Goal: Information Seeking & Learning: Compare options

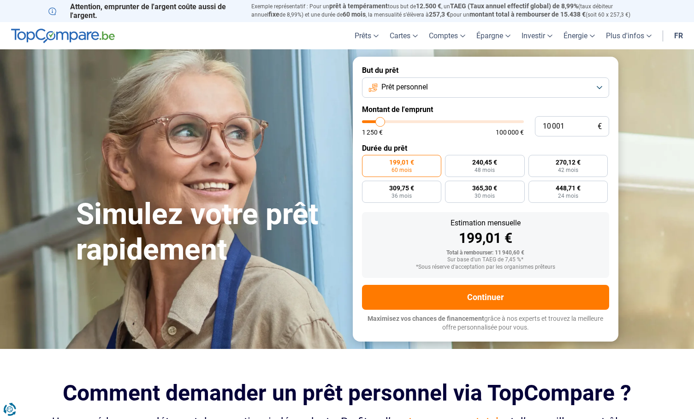
type input "12 000"
type input "12000"
type input "13 250"
type input "13250"
type input "14 250"
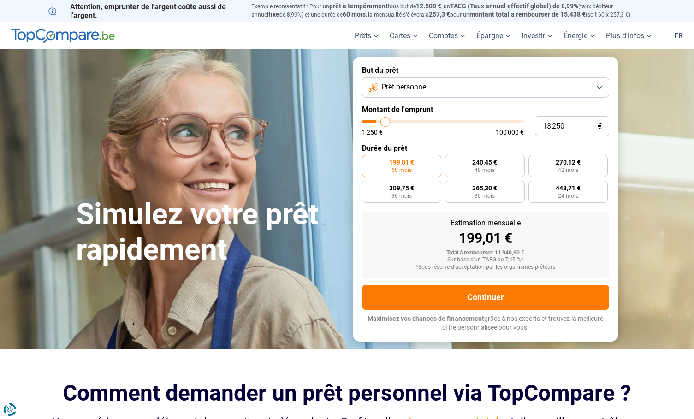
type input "14250"
type input "16 250"
type input "16250"
type input "17 500"
type input "17500"
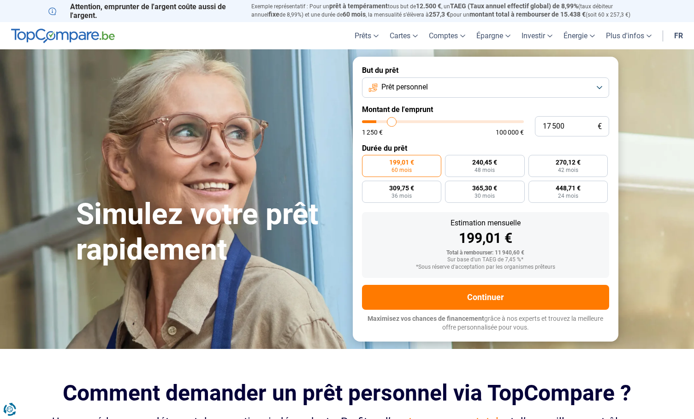
type input "19 000"
type input "19000"
type input "20 250"
type input "20250"
type input "21 500"
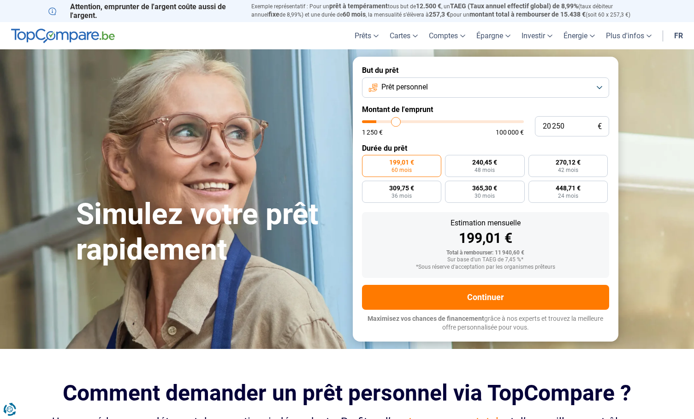
type input "21500"
type input "22 250"
type input "22250"
type input "23 250"
type input "23250"
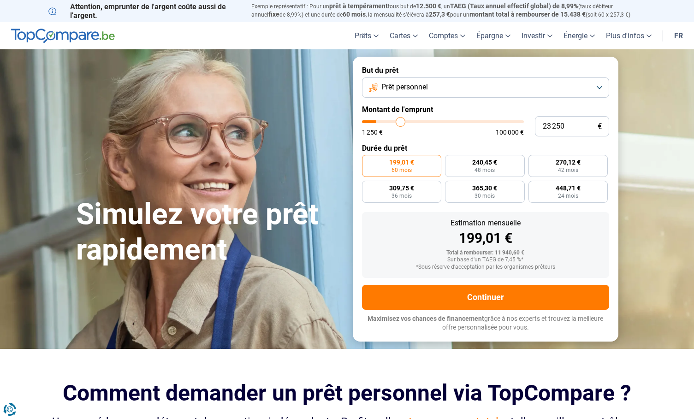
type input "24 500"
type input "24500"
type input "26 000"
type input "26000"
type input "26 750"
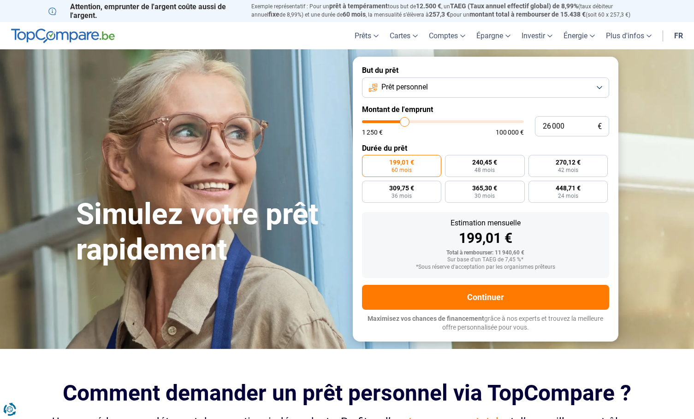
type input "26750"
type input "27 750"
type input "27750"
type input "28 000"
type input "28000"
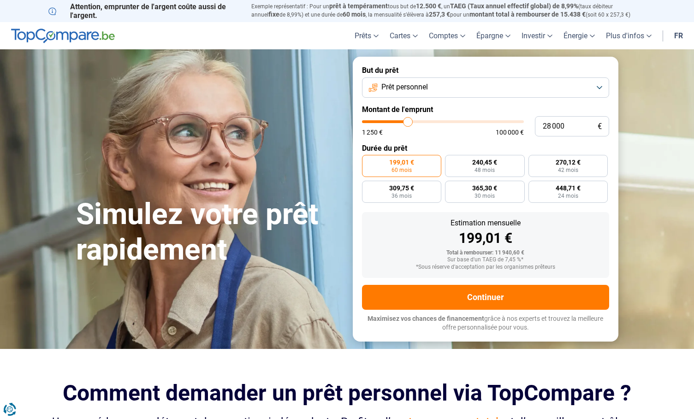
type input "28 250"
type input "28250"
type input "28 750"
type input "28750"
type input "29 250"
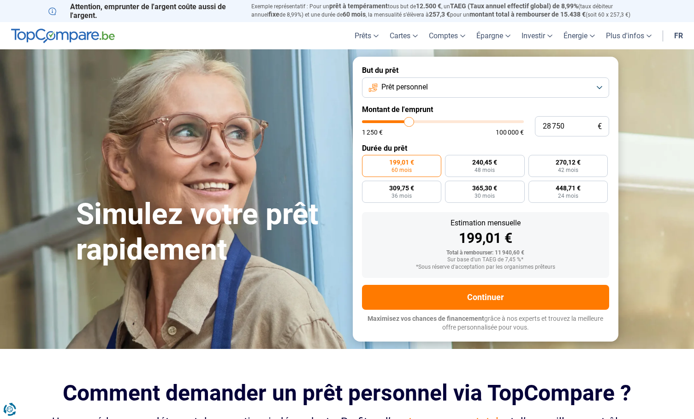
type input "29250"
type input "29 500"
type input "29500"
type input "29 750"
type input "29750"
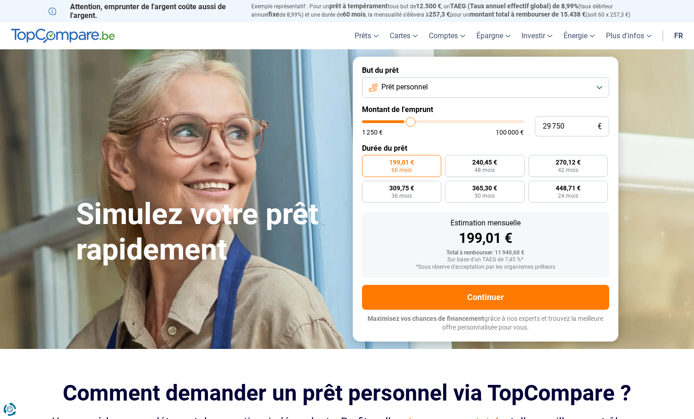
type input "30 250"
type input "30250"
type input "30 500"
type input "30500"
type input "30 750"
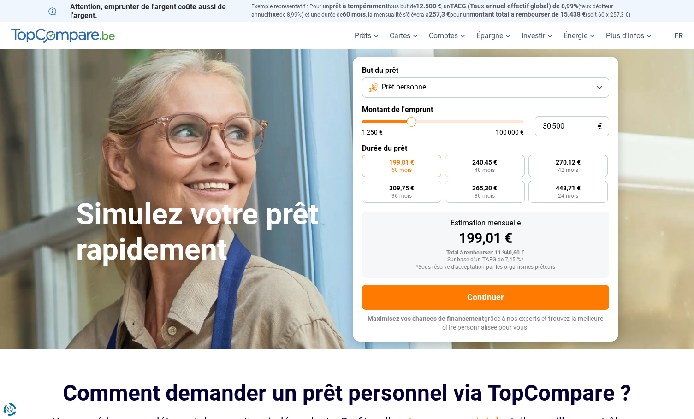
type input "30750"
type input "31 000"
type input "31000"
type input "31 750"
type input "31750"
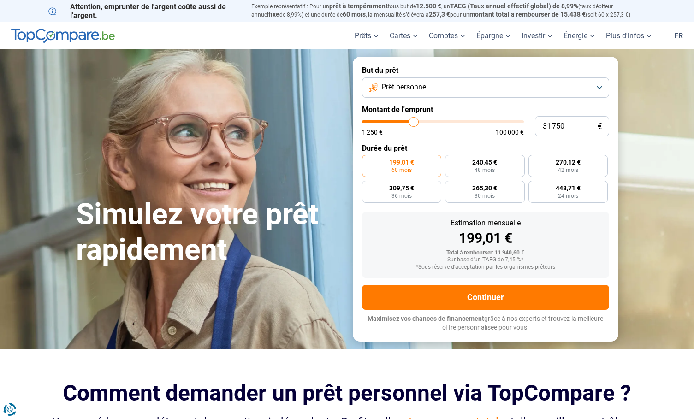
type input "32 250"
type input "32250"
type input "32 500"
type input "32500"
type input "32 750"
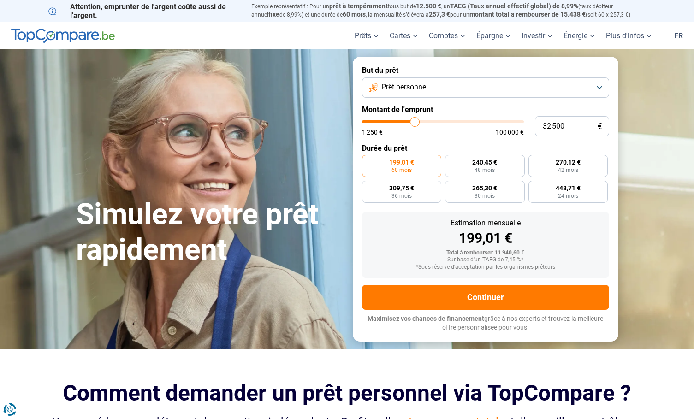
type input "32750"
type input "33 250"
type input "33250"
type input "33 500"
type input "33500"
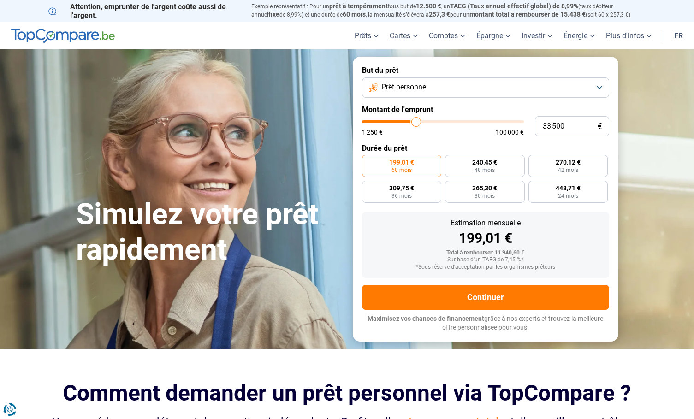
type input "33 750"
type input "33750"
type input "34 000"
type input "34000"
type input "33 500"
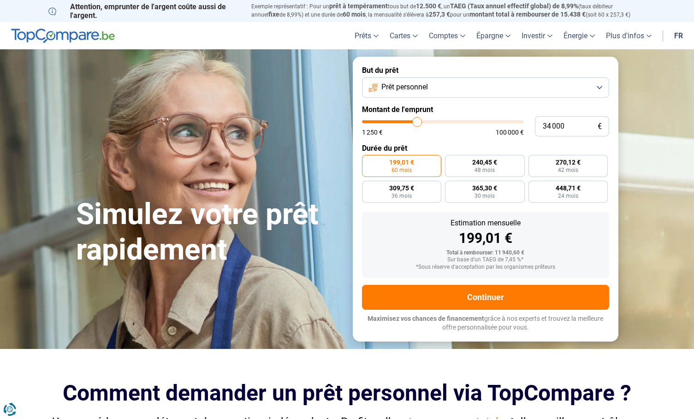
type input "33500"
type input "33 250"
type input "33250"
type input "32 750"
type input "32750"
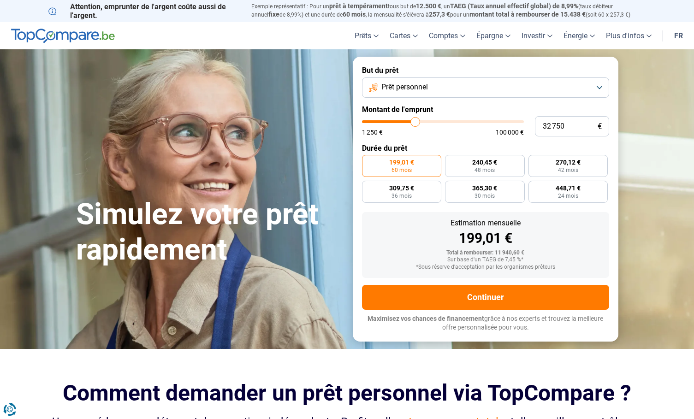
type input "32 250"
type input "32250"
type input "32 000"
type input "32000"
type input "31 750"
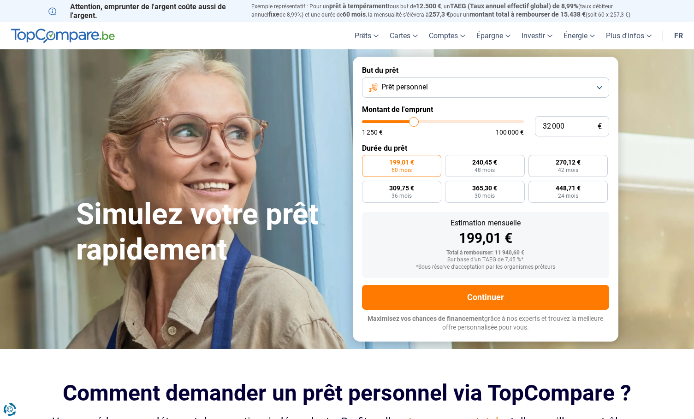
type input "31750"
type input "31 000"
type input "31000"
type input "30 750"
type input "30750"
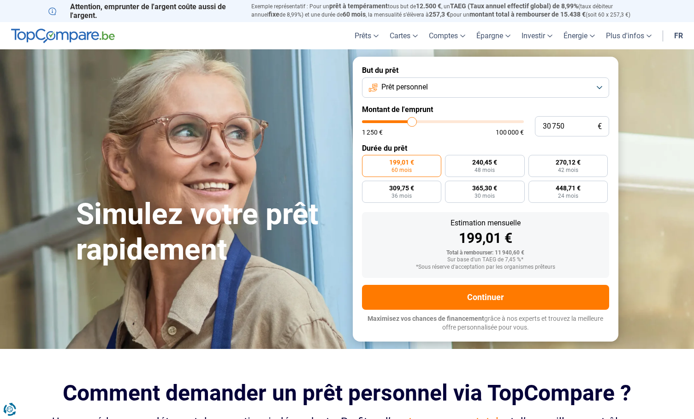
type input "29 750"
type input "29750"
type input "28 750"
type input "28750"
type input "27 750"
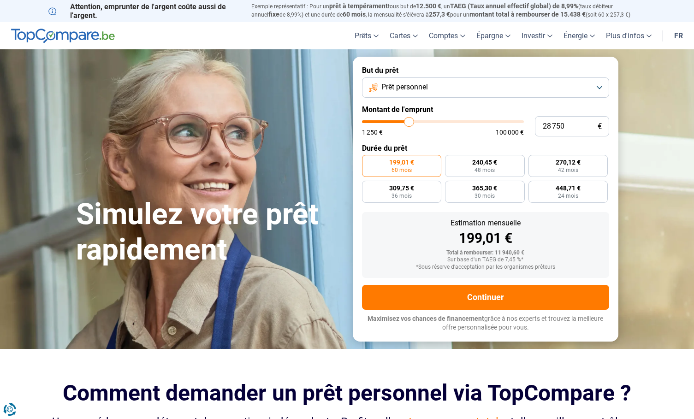
type input "27750"
type input "26 500"
type input "26500"
type input "25 750"
type input "25750"
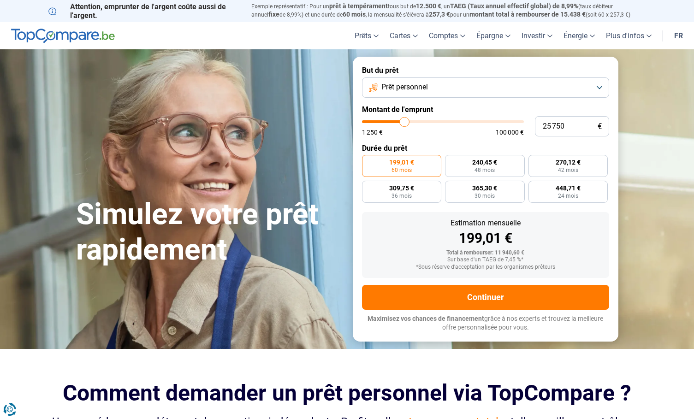
type input "25 000"
type input "25000"
type input "24 250"
type input "24250"
type input "23 750"
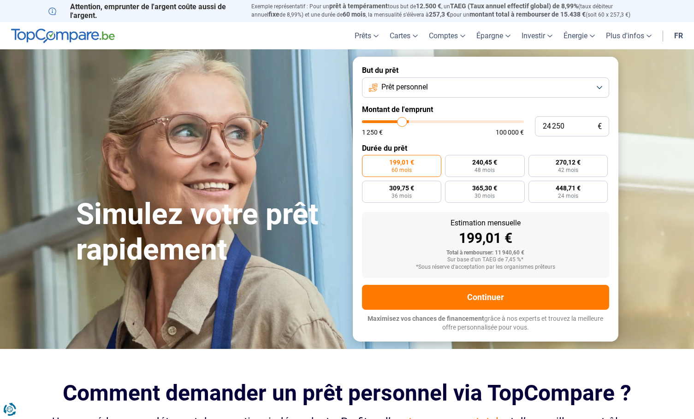
type input "23750"
type input "23 500"
type input "23500"
type input "23 000"
type input "23000"
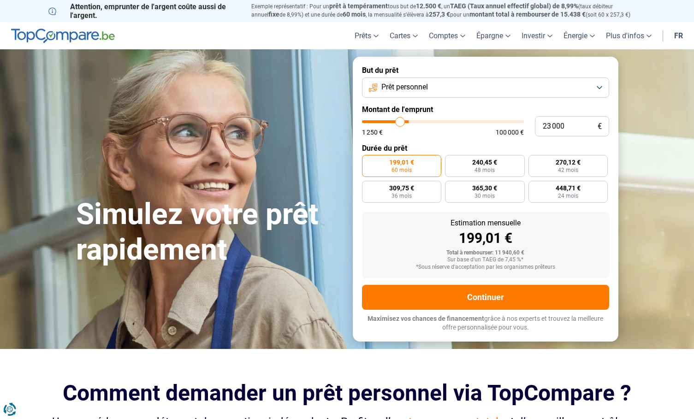
type input "22 750"
type input "22750"
type input "21 750"
type input "21750"
type input "21 250"
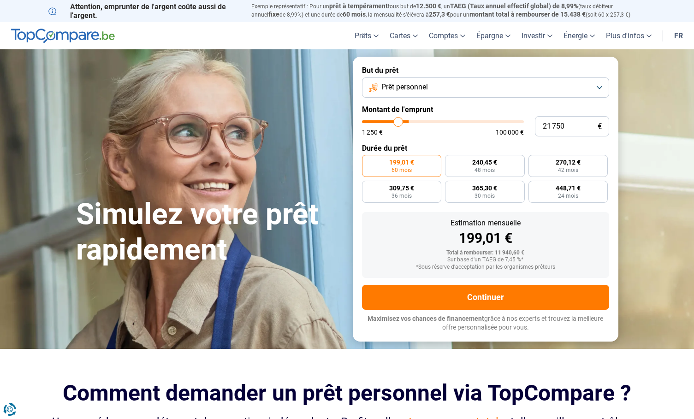
type input "21250"
type input "20 750"
type input "20750"
type input "20 500"
type input "20500"
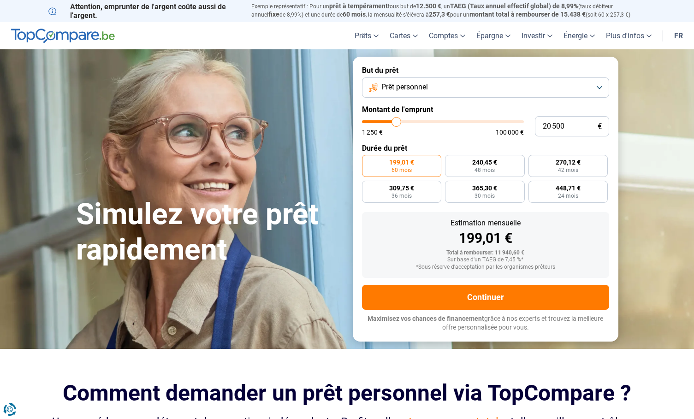
type input "20 250"
type input "20250"
type input "20 000"
type input "20000"
type input "19 750"
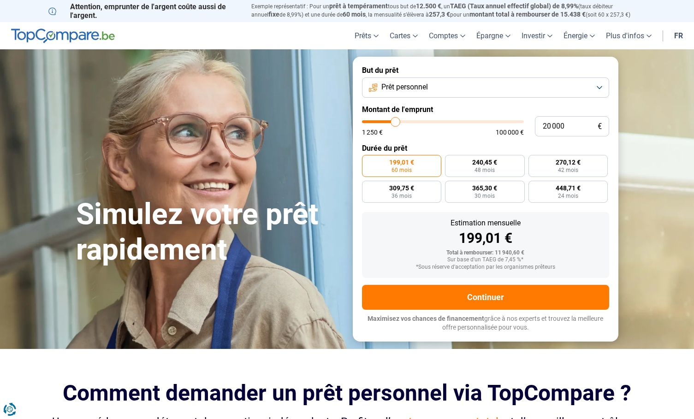
type input "19750"
type input "19 250"
type input "19250"
type input "19 000"
type input "19000"
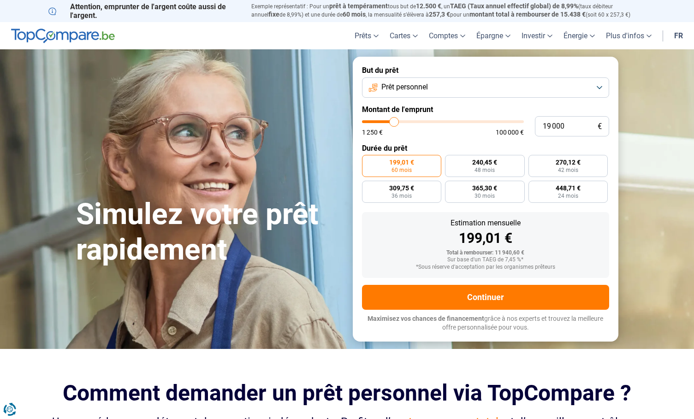
type input "18 750"
type input "18750"
type input "18 500"
type input "18500"
type input "18 000"
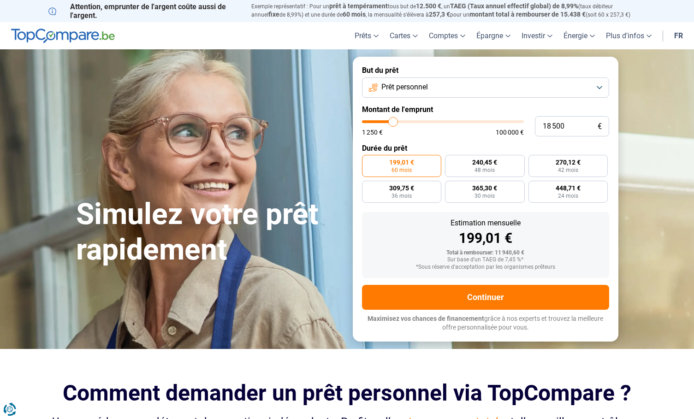
type input "18000"
type input "17 750"
type input "17750"
type input "17 500"
type input "17500"
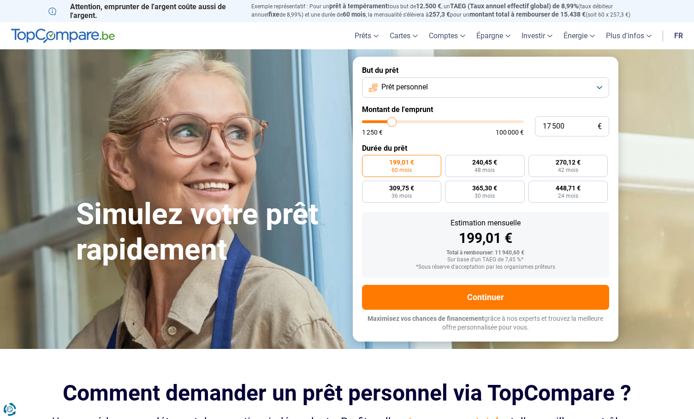
type input "17 250"
type input "17250"
type input "17 000"
type input "17000"
type input "16 500"
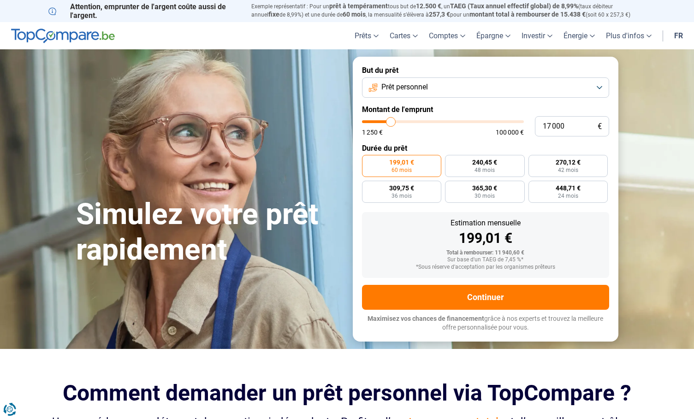
type input "16500"
type input "16 250"
type input "16250"
type input "16 000"
type input "16000"
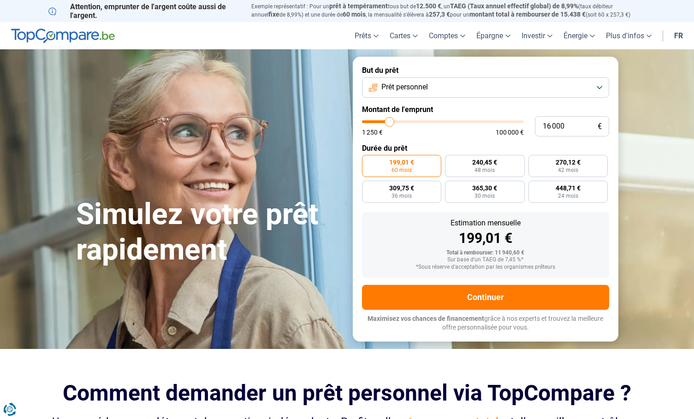
type input "15 750"
type input "15750"
type input "15 500"
type input "15500"
type input "15 000"
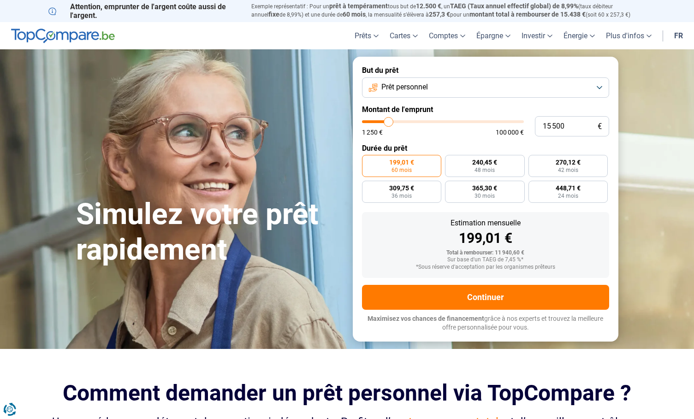
type input "15000"
type input "14 750"
type input "14750"
type input "14 500"
type input "14500"
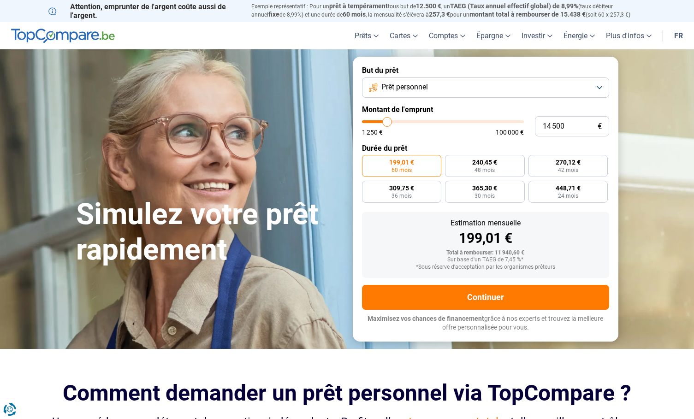
type input "14 250"
type input "14250"
type input "13 500"
type input "13500"
type input "13 250"
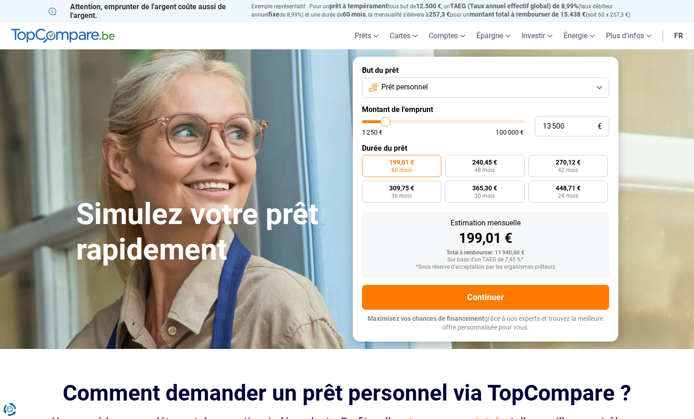
type input "13250"
type input "13 000"
type input "13000"
type input "12 750"
type input "12750"
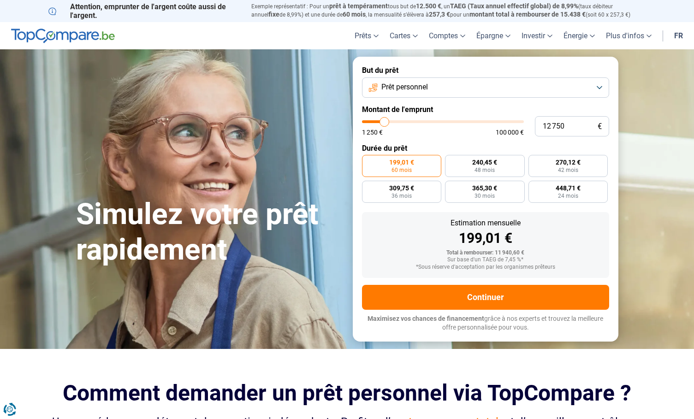
type input "12 500"
type input "12500"
type input "12 000"
type input "12000"
type input "11 750"
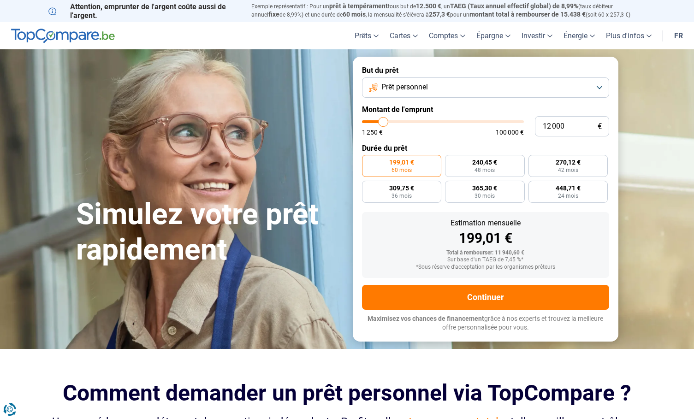
type input "11750"
type input "11 500"
type input "11500"
type input "11 250"
type input "11250"
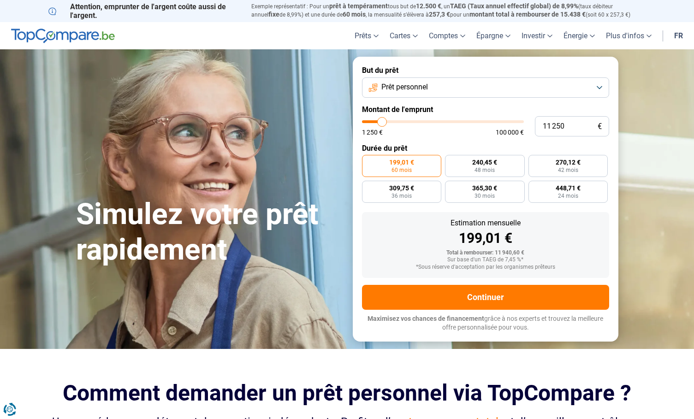
type input "11 000"
type input "11000"
type input "10 500"
type input "10500"
type input "10 250"
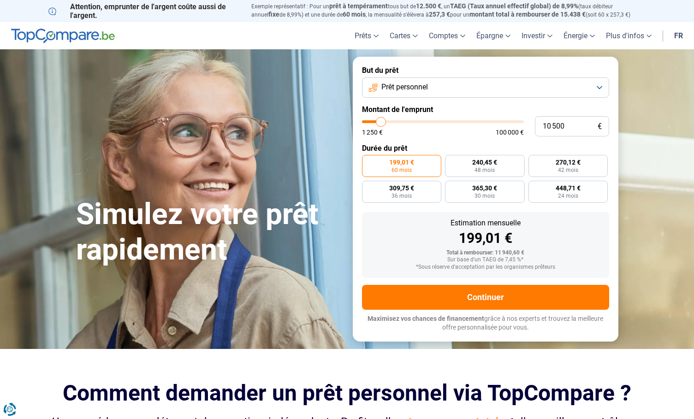
type input "10250"
type input "10 000"
type input "10000"
type input "9 750"
type input "9750"
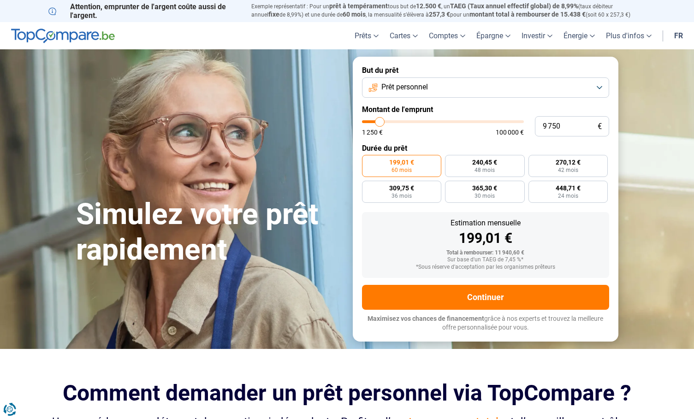
type input "9 500"
type input "9500"
type input "9 000"
type input "9000"
type input "8 750"
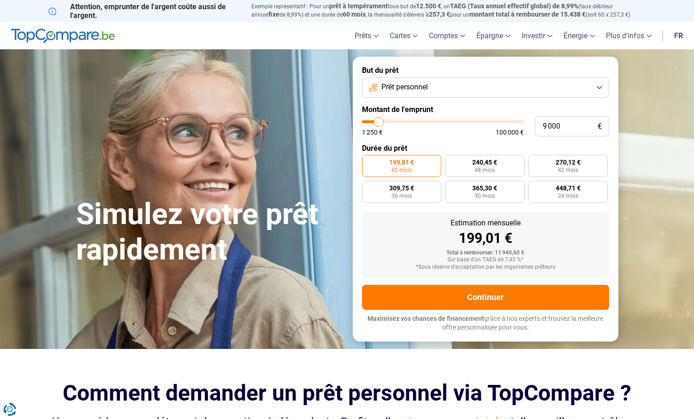
type input "8750"
type input "8 500"
type input "8500"
type input "8 250"
type input "8250"
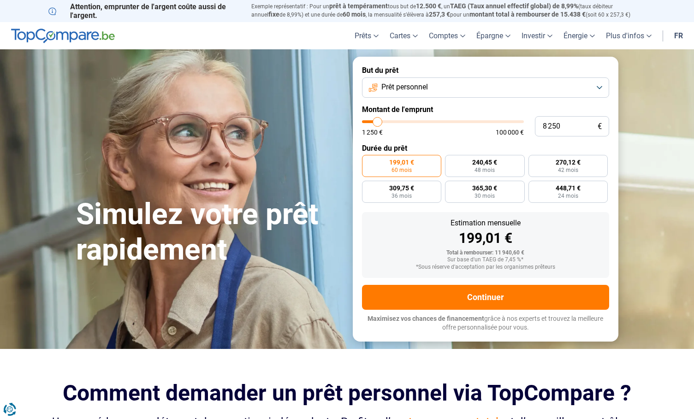
type input "8 000"
type input "8000"
type input "7 500"
type input "7500"
type input "7 250"
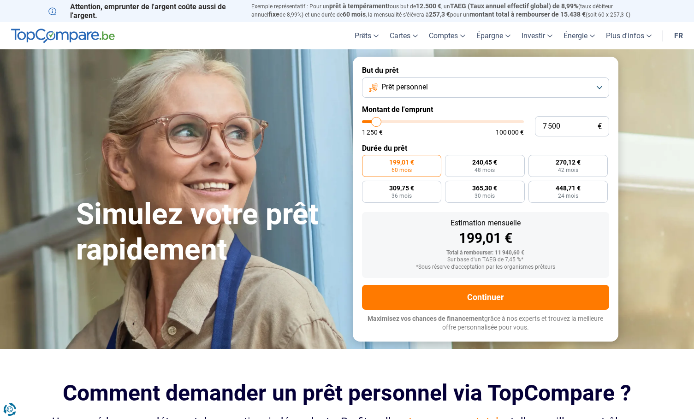
type input "7250"
type input "7 000"
type input "7000"
type input "6 750"
type input "6750"
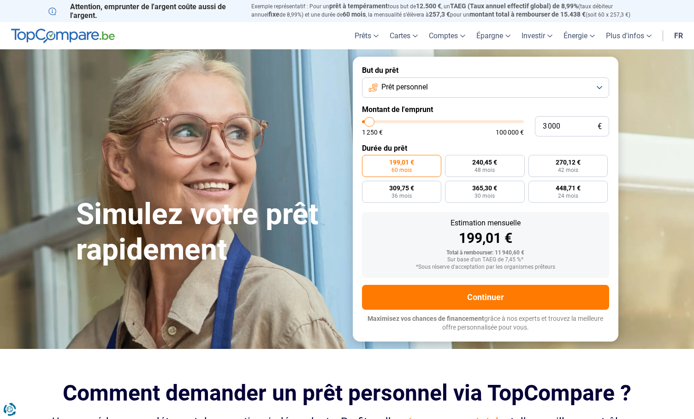
drag, startPoint x: 383, startPoint y: 124, endPoint x: 370, endPoint y: 128, distance: 14.0
click at [370, 123] on input "range" at bounding box center [443, 121] width 162 height 3
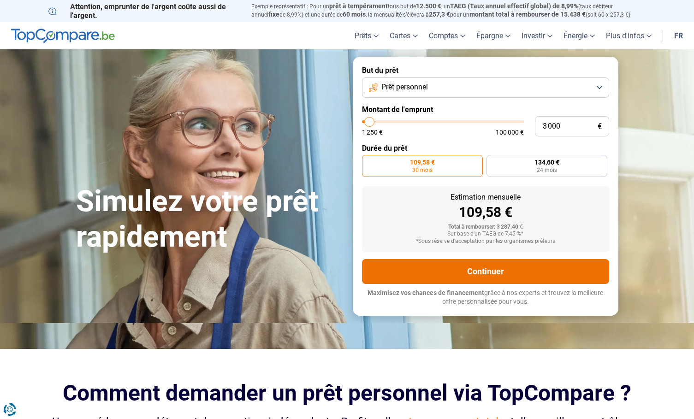
click at [485, 271] on button "Continuer" at bounding box center [485, 271] width 247 height 25
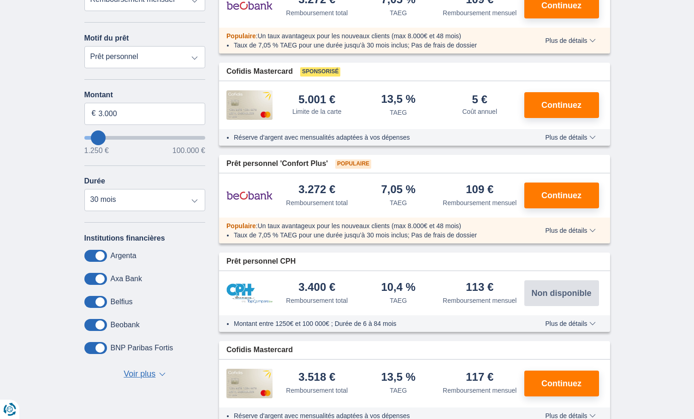
scroll to position [185, 0]
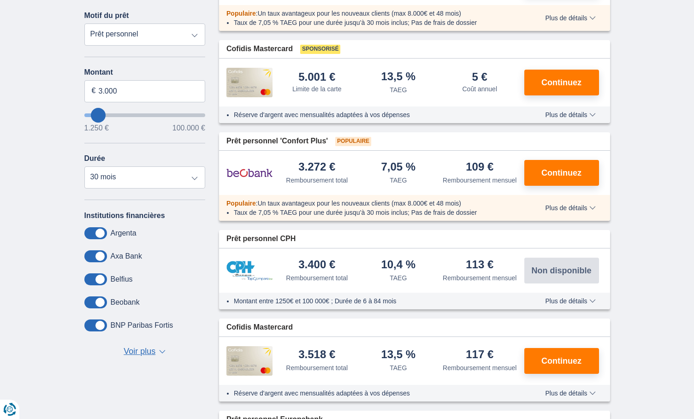
click at [142, 352] on span "Voir plus" at bounding box center [140, 352] width 32 height 12
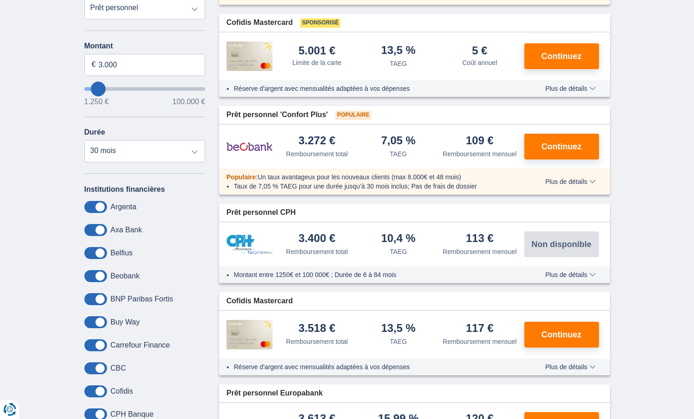
scroll to position [277, 0]
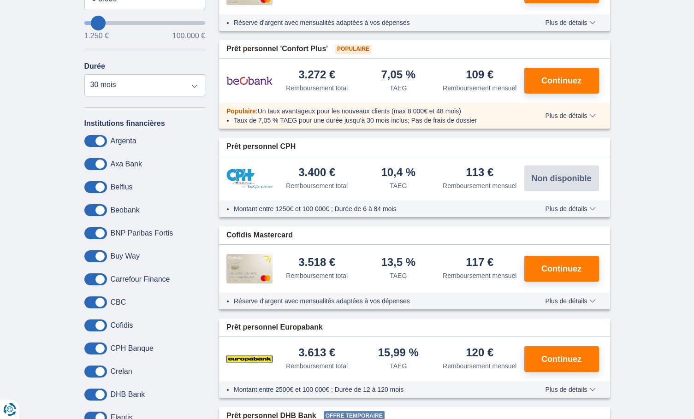
click at [101, 326] on span at bounding box center [95, 326] width 23 height 12
click at [0, 0] on input "checkbox" at bounding box center [0, 0] width 0 height 0
click at [94, 329] on span at bounding box center [95, 326] width 23 height 12
click at [0, 0] on input "checkbox" at bounding box center [0, 0] width 0 height 0
click at [101, 140] on span at bounding box center [95, 141] width 23 height 12
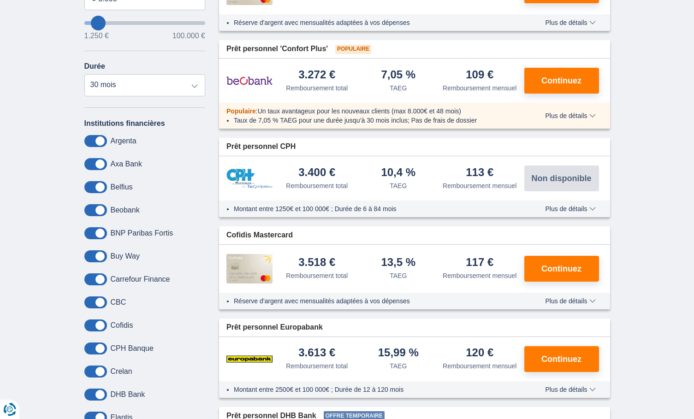
click at [0, 0] on input "checkbox" at bounding box center [0, 0] width 0 height 0
click at [96, 162] on span at bounding box center [95, 164] width 23 height 12
click at [0, 0] on input "checkbox" at bounding box center [0, 0] width 0 height 0
click at [99, 185] on span at bounding box center [95, 187] width 23 height 12
click at [0, 0] on input "checkbox" at bounding box center [0, 0] width 0 height 0
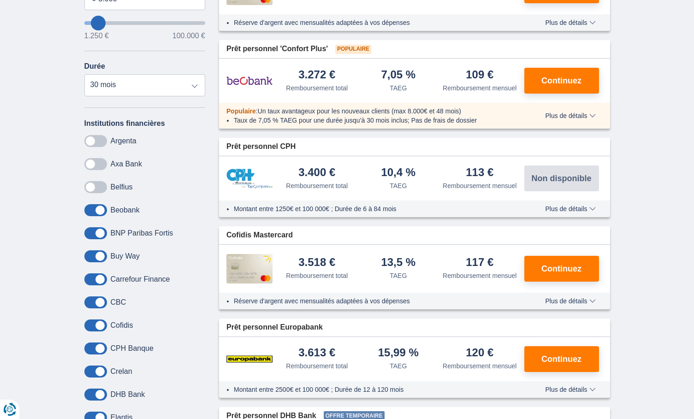
click at [101, 210] on span at bounding box center [95, 210] width 23 height 12
click at [0, 0] on input "checkbox" at bounding box center [0, 0] width 0 height 0
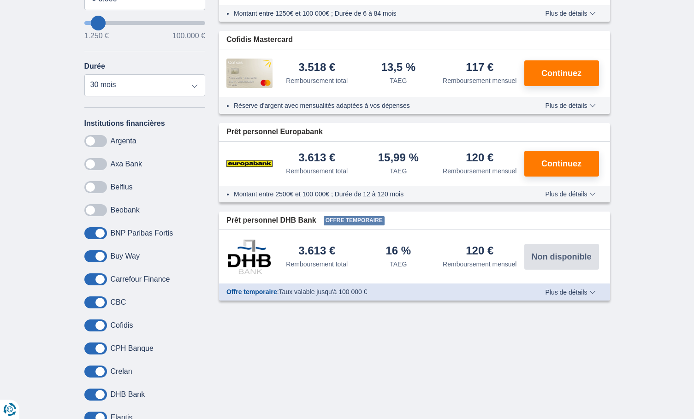
click at [101, 231] on span at bounding box center [95, 233] width 23 height 12
click at [0, 0] on input "checkbox" at bounding box center [0, 0] width 0 height 0
click at [101, 257] on span at bounding box center [95, 257] width 23 height 12
click at [0, 0] on input "checkbox" at bounding box center [0, 0] width 0 height 0
click at [101, 281] on span at bounding box center [95, 280] width 23 height 12
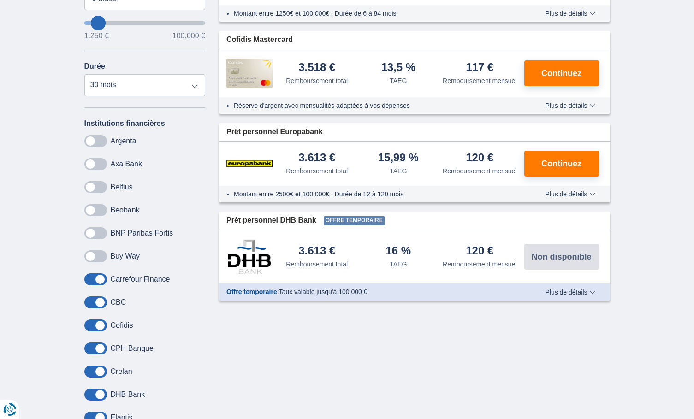
click at [0, 0] on input "checkbox" at bounding box center [0, 0] width 0 height 0
click at [101, 301] on span at bounding box center [95, 303] width 23 height 12
click at [0, 0] on input "checkbox" at bounding box center [0, 0] width 0 height 0
drag, startPoint x: 101, startPoint y: 353, endPoint x: 110, endPoint y: 337, distance: 17.7
click at [101, 352] on span at bounding box center [95, 349] width 23 height 12
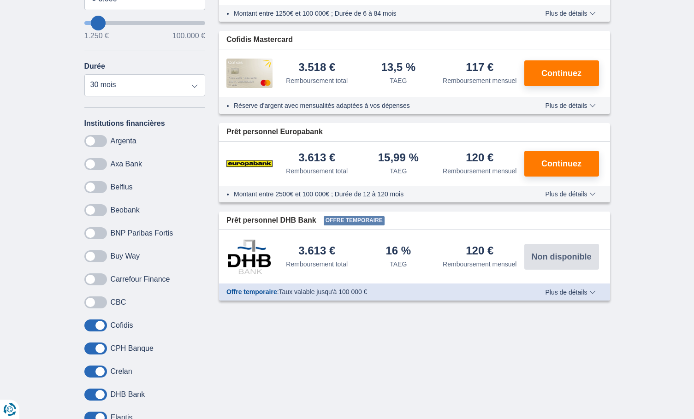
click at [0, 0] on input "checkbox" at bounding box center [0, 0] width 0 height 0
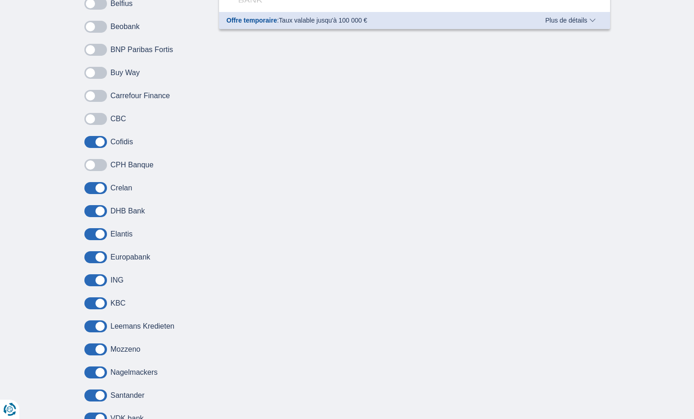
scroll to position [461, 0]
click at [96, 189] on span at bounding box center [95, 187] width 23 height 12
click at [0, 0] on input "checkbox" at bounding box center [0, 0] width 0 height 0
click at [97, 212] on span at bounding box center [95, 210] width 23 height 12
click at [0, 0] on input "checkbox" at bounding box center [0, 0] width 0 height 0
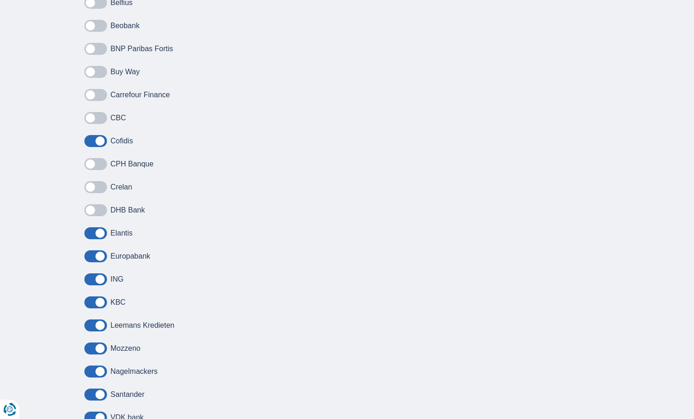
click at [101, 232] on span at bounding box center [95, 233] width 23 height 12
click at [0, 0] on input "checkbox" at bounding box center [0, 0] width 0 height 0
click at [100, 257] on span at bounding box center [95, 257] width 23 height 12
click at [0, 0] on input "checkbox" at bounding box center [0, 0] width 0 height 0
click at [101, 278] on span at bounding box center [95, 280] width 23 height 12
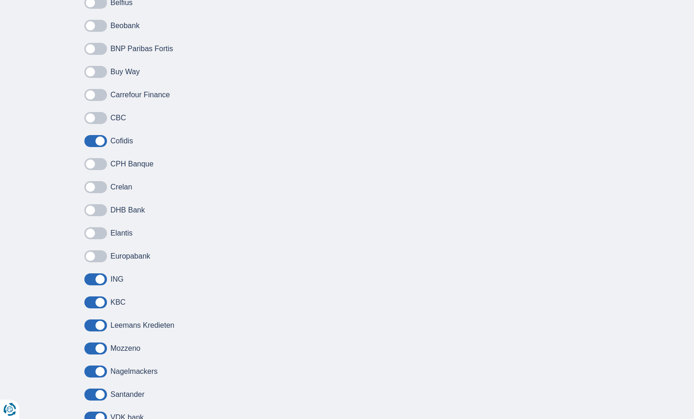
click at [0, 0] on input "checkbox" at bounding box center [0, 0] width 0 height 0
drag, startPoint x: 102, startPoint y: 304, endPoint x: 107, endPoint y: 293, distance: 12.0
click at [102, 303] on span at bounding box center [95, 303] width 23 height 12
click at [0, 0] on input "checkbox" at bounding box center [0, 0] width 0 height 0
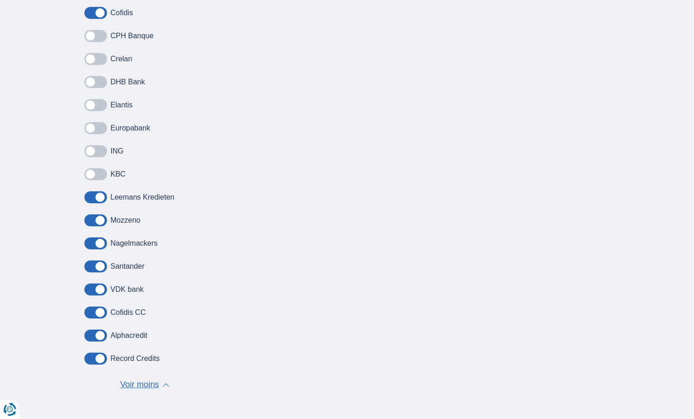
scroll to position [646, 0]
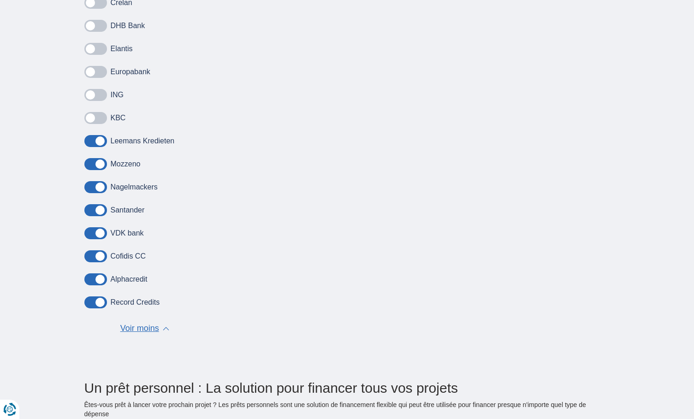
click at [103, 142] on span at bounding box center [95, 141] width 23 height 12
click at [0, 0] on input "checkbox" at bounding box center [0, 0] width 0 height 0
click at [99, 163] on span at bounding box center [95, 164] width 23 height 12
click at [0, 0] on input "checkbox" at bounding box center [0, 0] width 0 height 0
click at [98, 188] on span at bounding box center [95, 187] width 23 height 12
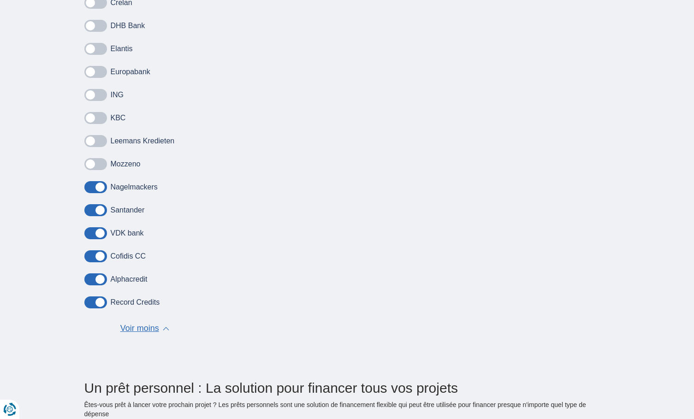
click at [0, 0] on input "checkbox" at bounding box center [0, 0] width 0 height 0
click at [101, 209] on span at bounding box center [95, 210] width 23 height 12
click at [0, 0] on input "checkbox" at bounding box center [0, 0] width 0 height 0
click at [101, 235] on span at bounding box center [95, 233] width 23 height 12
click at [0, 0] on input "checkbox" at bounding box center [0, 0] width 0 height 0
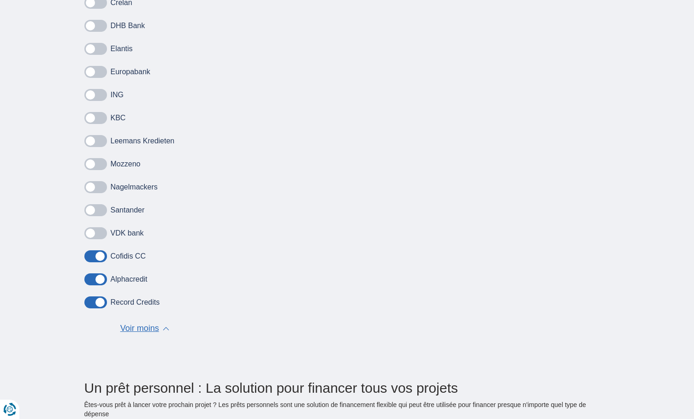
click at [101, 258] on span at bounding box center [95, 257] width 23 height 12
click at [0, 0] on input "checkbox" at bounding box center [0, 0] width 0 height 0
click at [100, 277] on span at bounding box center [95, 280] width 23 height 12
click at [0, 0] on input "checkbox" at bounding box center [0, 0] width 0 height 0
drag, startPoint x: 101, startPoint y: 302, endPoint x: 104, endPoint y: 294, distance: 8.5
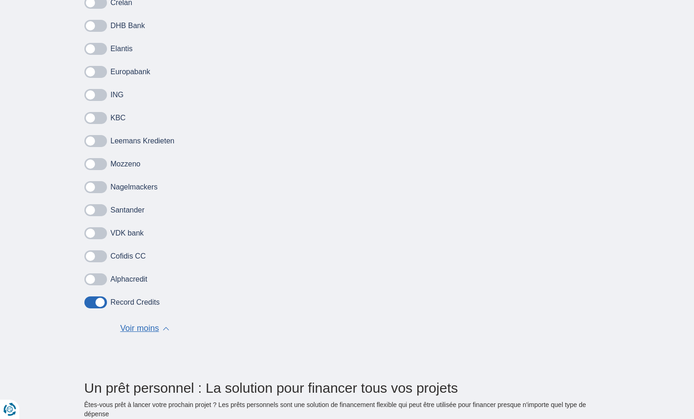
click at [102, 302] on span at bounding box center [95, 303] width 23 height 12
click at [0, 0] on input "checkbox" at bounding box center [0, 0] width 0 height 0
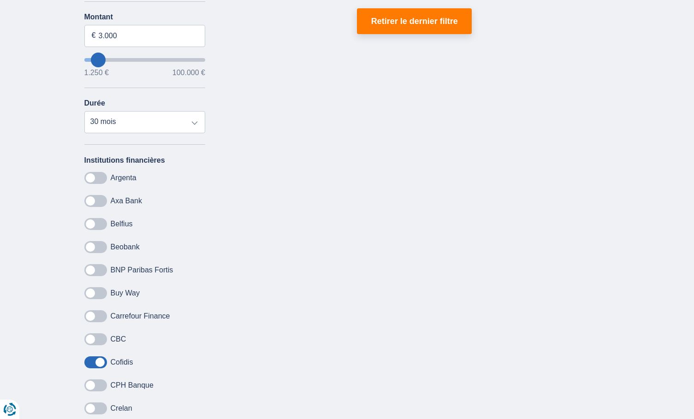
scroll to position [92, 0]
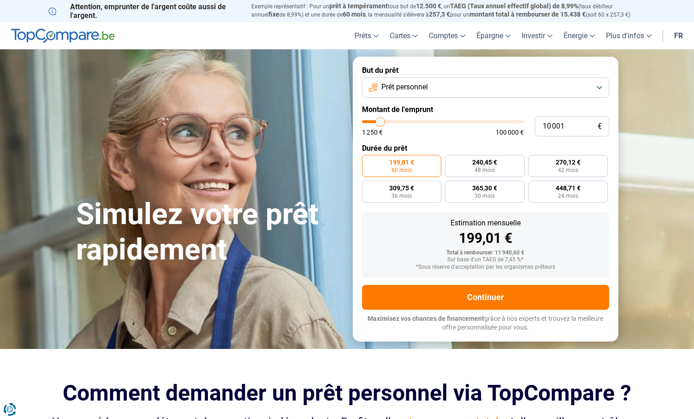
type input "11 750"
type input "11750"
type input "12 000"
type input "12000"
type input "12 500"
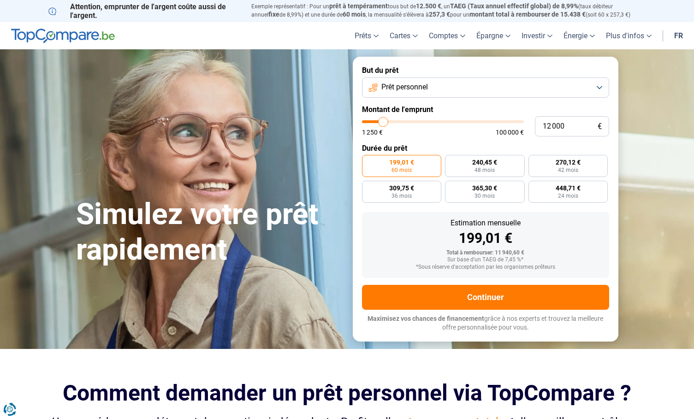
type input "12500"
type input "12 750"
type input "12750"
type input "13 000"
type input "13000"
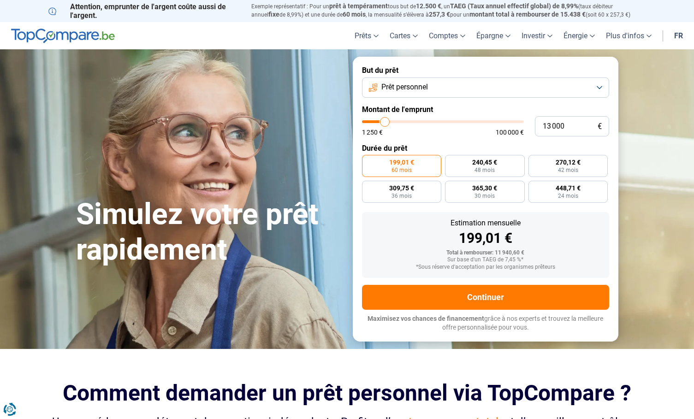
type input "13 250"
type input "13250"
type input "13 500"
type input "13500"
type input "14 000"
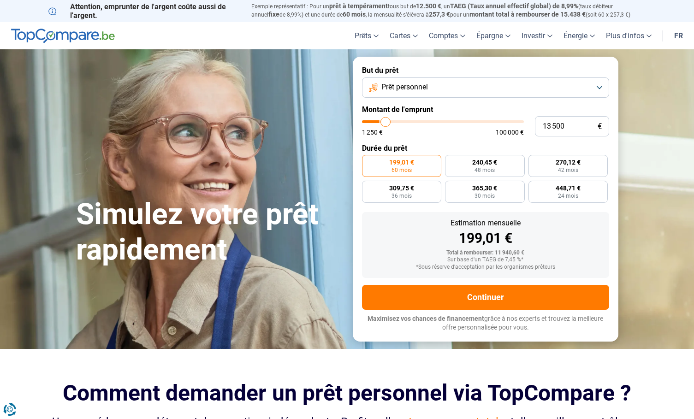
type input "14000"
type input "14 250"
type input "14250"
type input "14 500"
type input "14500"
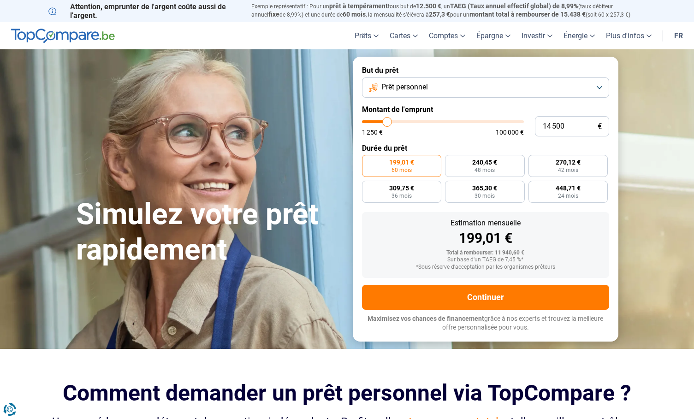
type input "14 750"
type input "14750"
type input "15 000"
type input "15000"
type input "15 500"
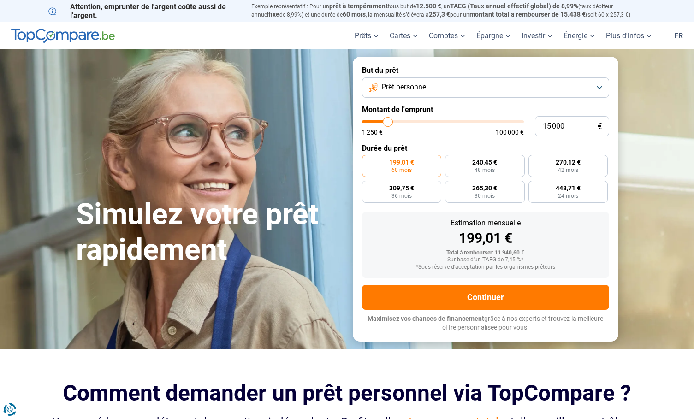
type input "15500"
type input "15 000"
type input "15000"
type input "14 750"
type input "14750"
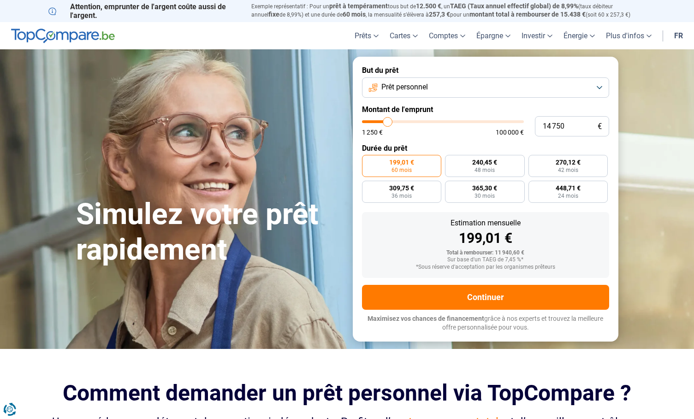
type input "14 500"
type input "14500"
type input "14 250"
type input "14250"
type input "13 500"
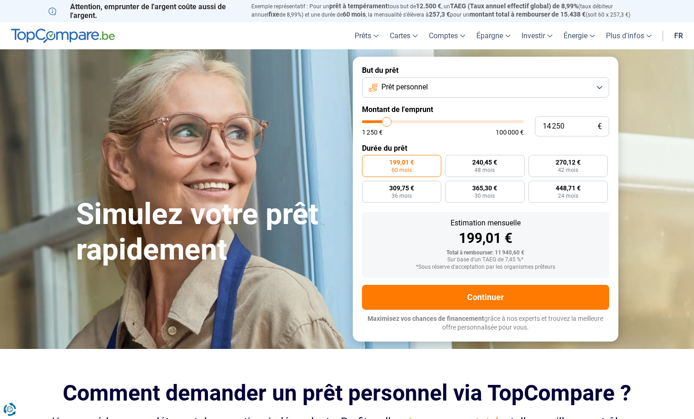
type input "13500"
type input "13 250"
type input "13250"
type input "13 000"
type input "13000"
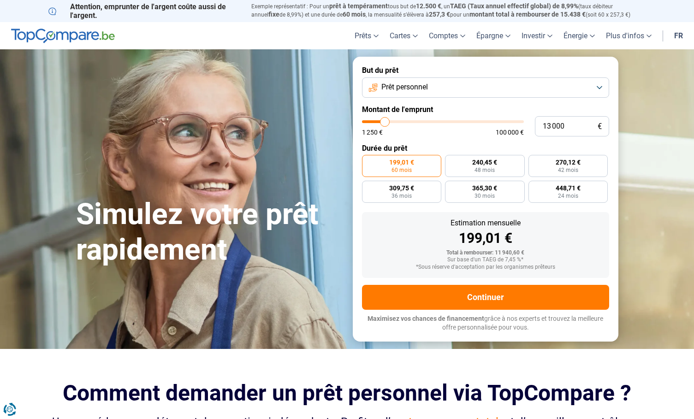
type input "12 500"
type input "12500"
type input "12 000"
type input "12000"
type input "11 750"
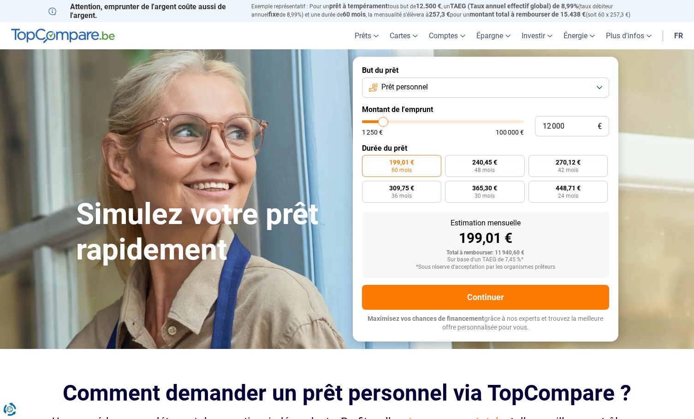
type input "11750"
type input "11 500"
type input "11500"
type input "11 250"
type input "11250"
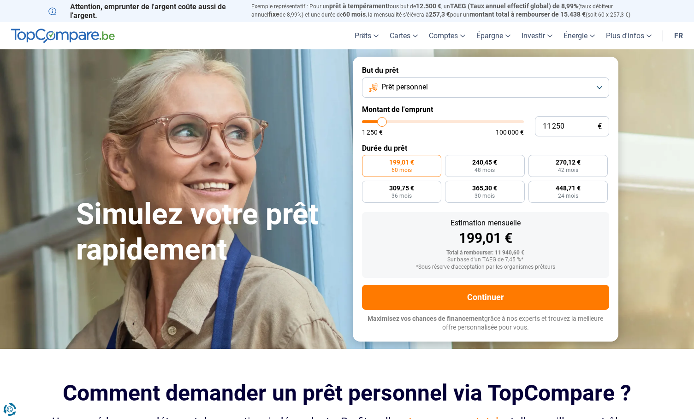
type input "11 000"
type input "11000"
type input "10 500"
type input "10500"
type input "10 250"
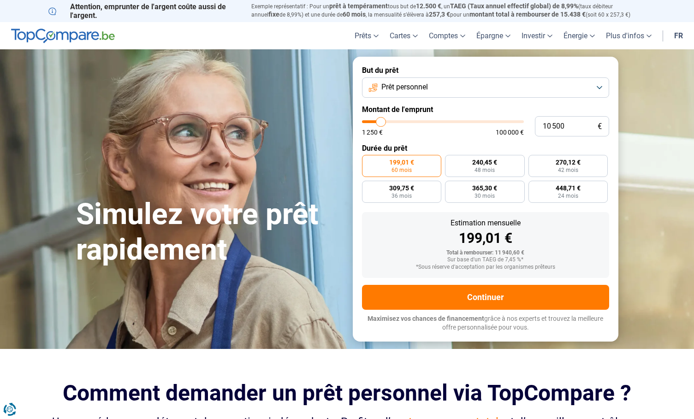
type input "10250"
type input "10 000"
type input "10000"
type input "9 750"
type input "9750"
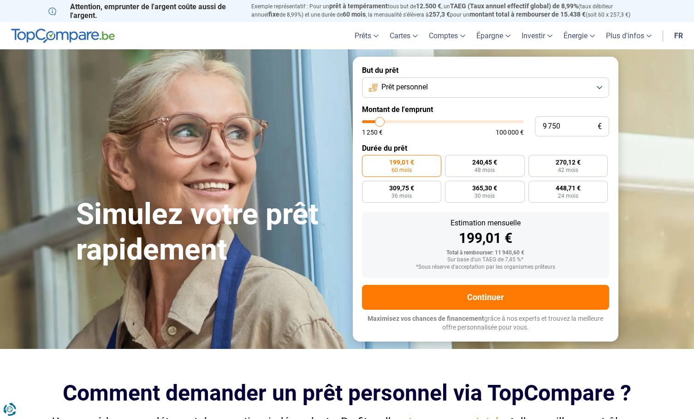
type input "9 500"
type input "9500"
type input "9 000"
type input "9000"
type input "8 500"
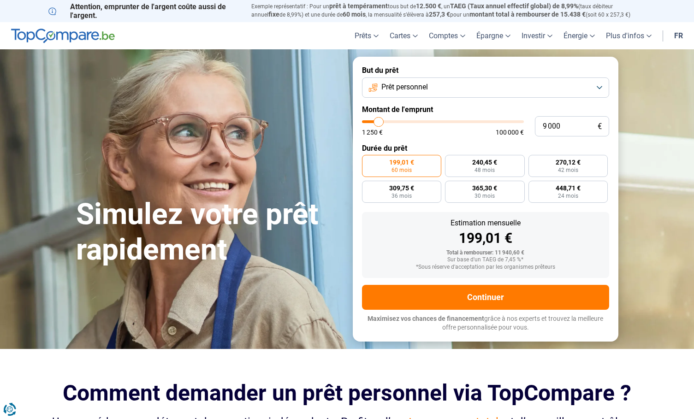
type input "8500"
type input "8 250"
type input "8250"
type input "8 000"
type input "8000"
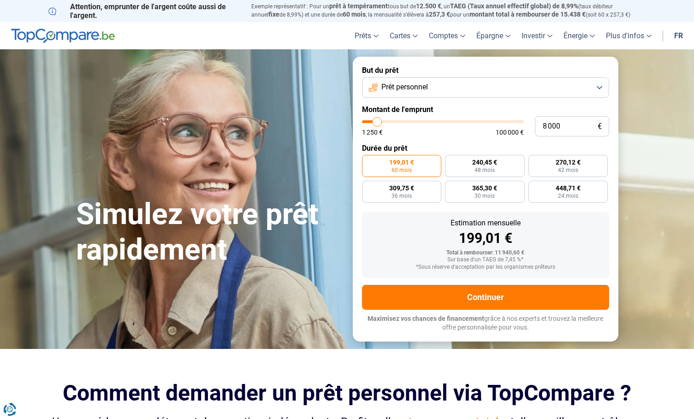
type input "7 500"
type input "7500"
type input "7 250"
type input "7250"
type input "7 000"
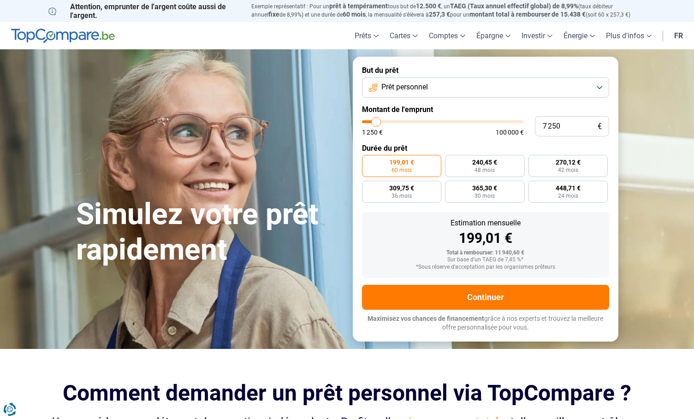
type input "7000"
type input "6 750"
type input "6750"
type input "6 500"
type input "6500"
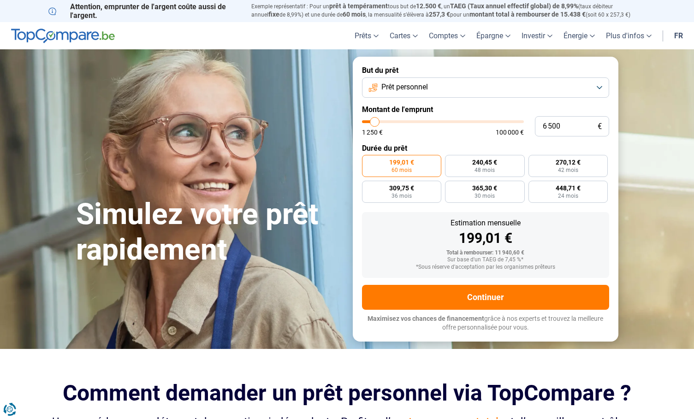
type input "6 000"
type input "6000"
type input "5 750"
type input "5750"
type input "5 500"
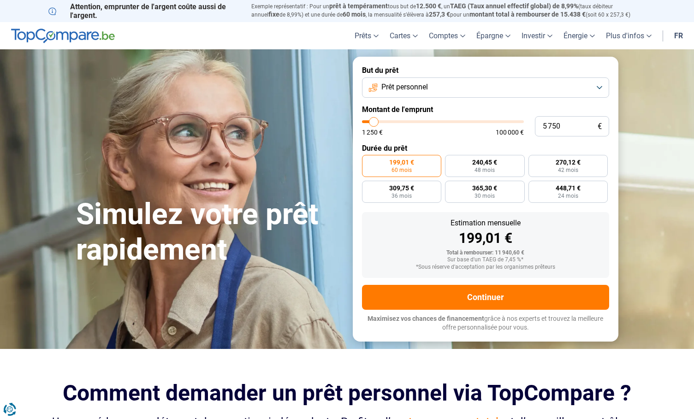
type input "5500"
type input "5 250"
type input "5250"
type input "5 000"
type input "5000"
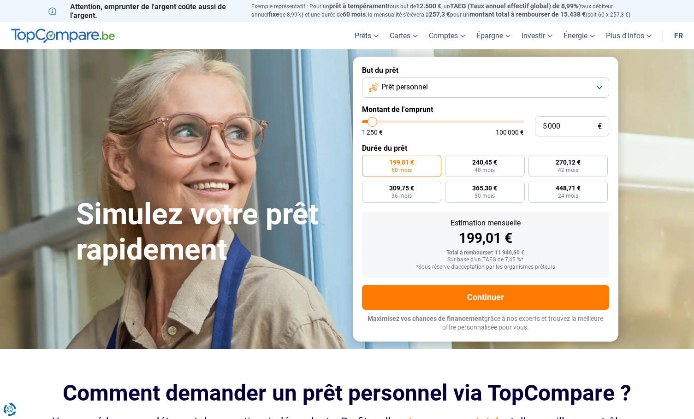
type input "4 500"
type input "4500"
type input "4 250"
type input "4250"
type input "4 000"
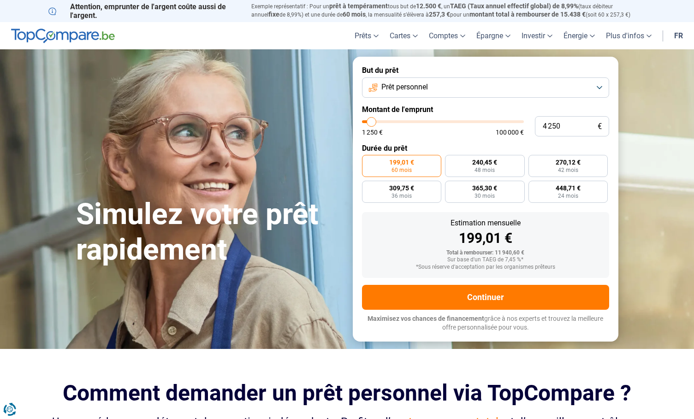
type input "4000"
type input "3 750"
type input "3750"
type input "3 500"
type input "3500"
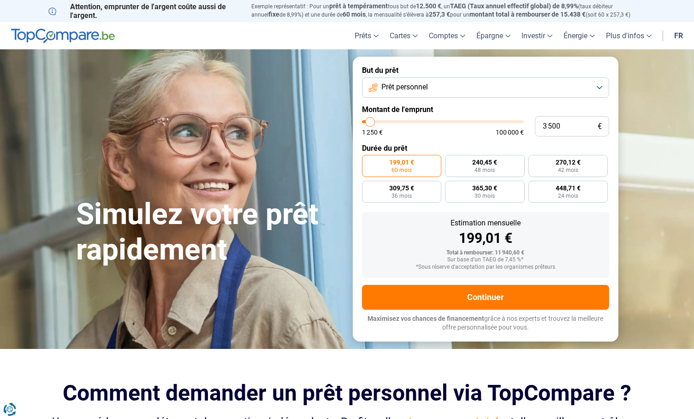
type input "3 000"
type input "3000"
type input "2 750"
type input "2750"
type input "2 500"
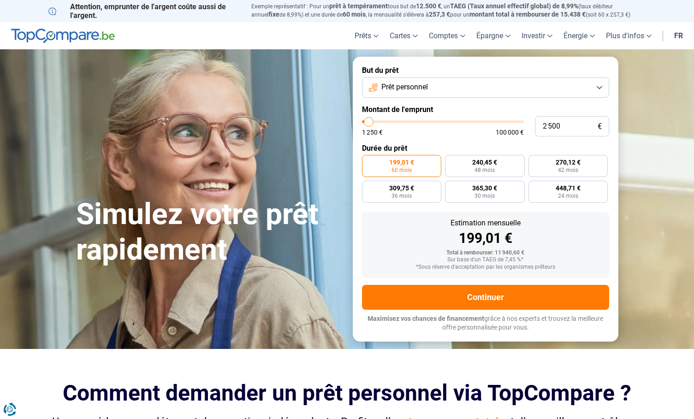
drag, startPoint x: 383, startPoint y: 122, endPoint x: 369, endPoint y: 125, distance: 14.0
type input "2500"
click at [369, 123] on input "range" at bounding box center [443, 121] width 162 height 3
radio input "true"
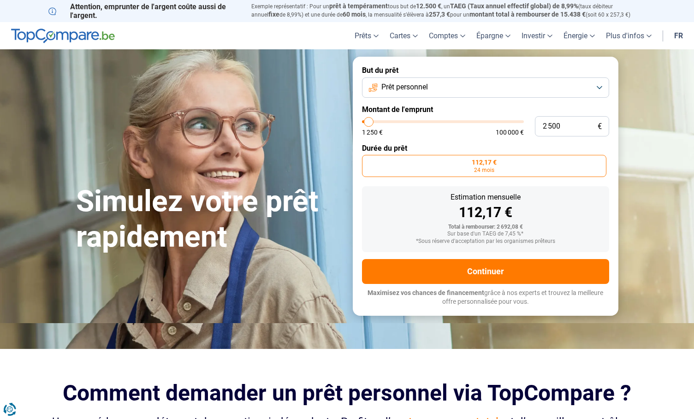
type input "3 500"
type input "3500"
type input "3 750"
type input "3750"
type input "4 000"
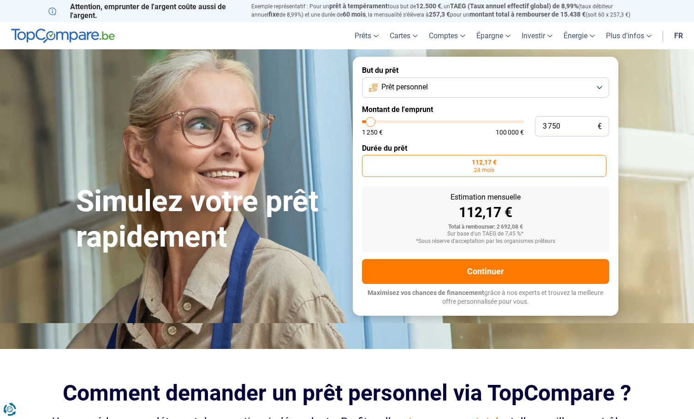
type input "4000"
type input "4 250"
type input "4250"
type input "4 500"
type input "4500"
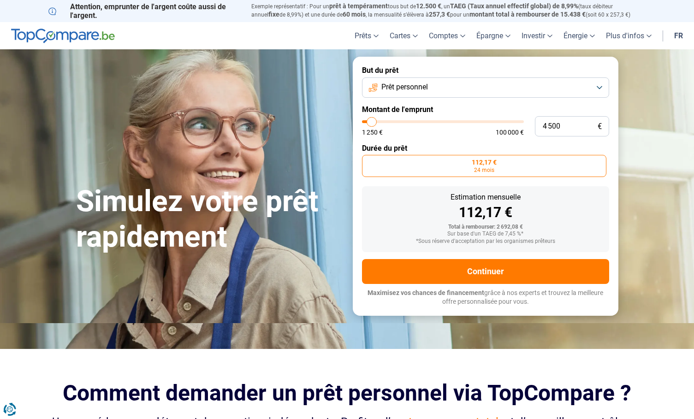
type input "5 000"
type input "5000"
type input "5 250"
type input "5250"
type input "5 500"
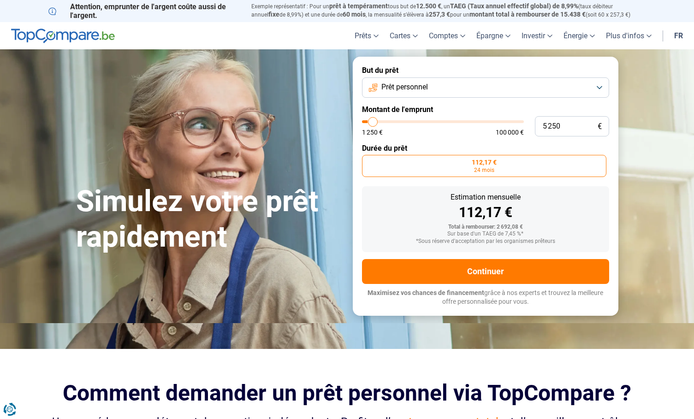
type input "5500"
type input "5 750"
type input "5750"
type input "6 000"
type input "6000"
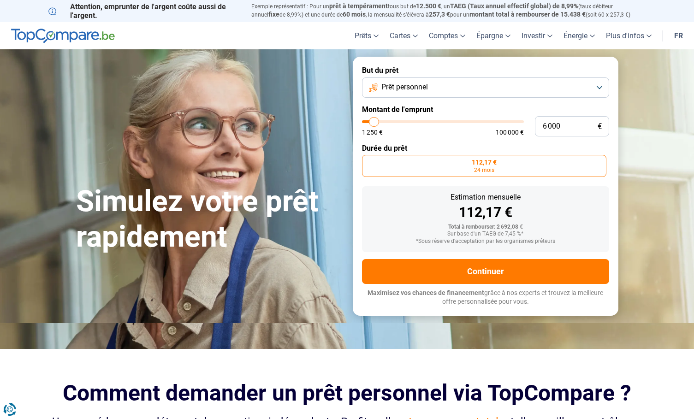
type input "6 500"
type input "6500"
type input "6 000"
type input "6000"
type input "5 750"
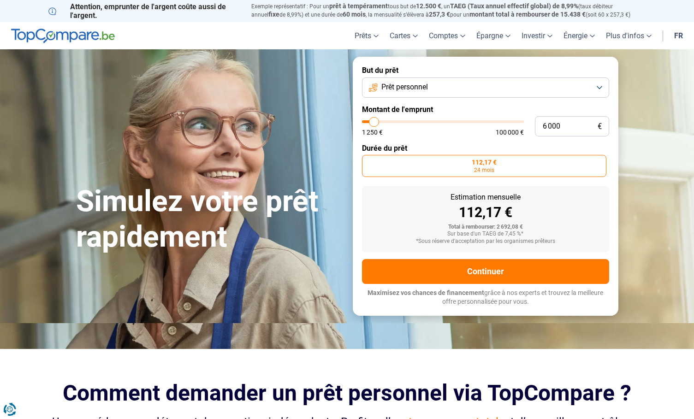
type input "5750"
type input "5 500"
type input "5500"
type input "5 250"
type input "5250"
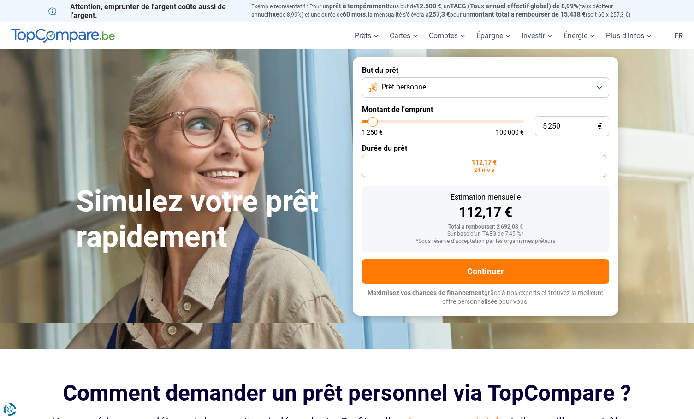
type input "5 000"
type input "5000"
type input "4 500"
type input "4500"
type input "4 250"
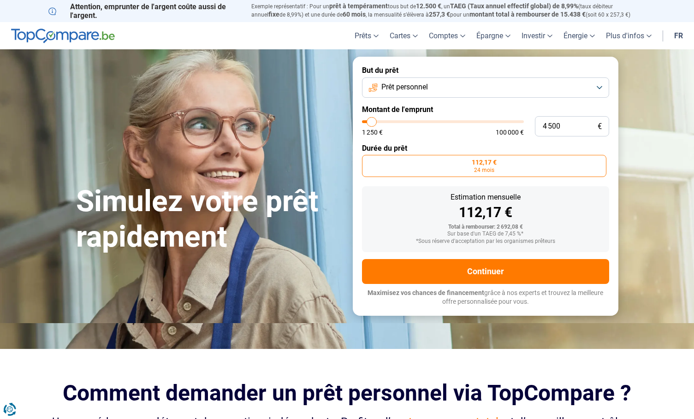
type input "4250"
type input "4 000"
type input "4000"
type input "3 750"
type input "3750"
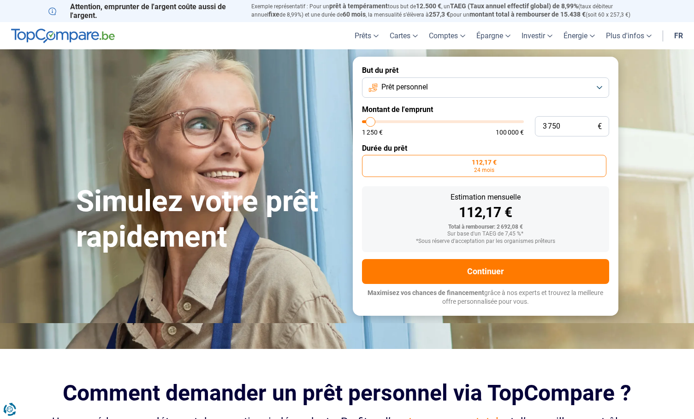
type input "3 500"
type input "3500"
type input "3 000"
type input "3000"
type input "2 750"
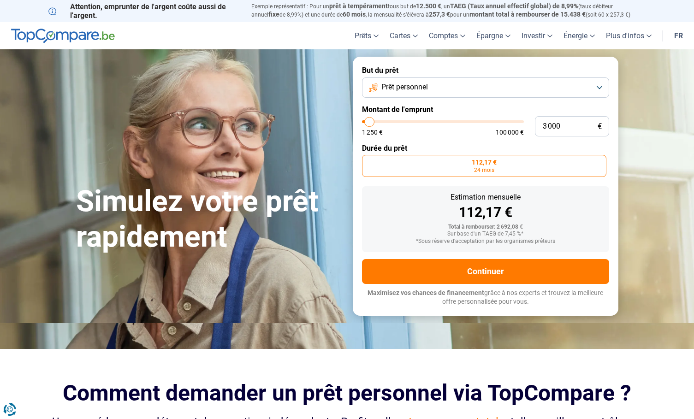
type input "2750"
type input "2 500"
type input "2500"
type input "2 250"
type input "2250"
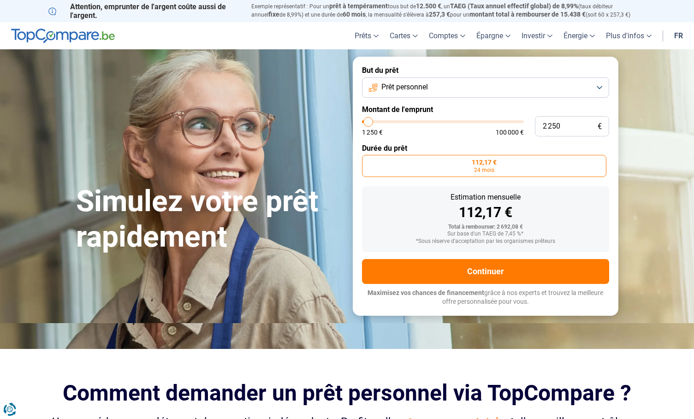
type input "2 000"
type input "2000"
type input "1 500"
type input "1500"
type input "2 000"
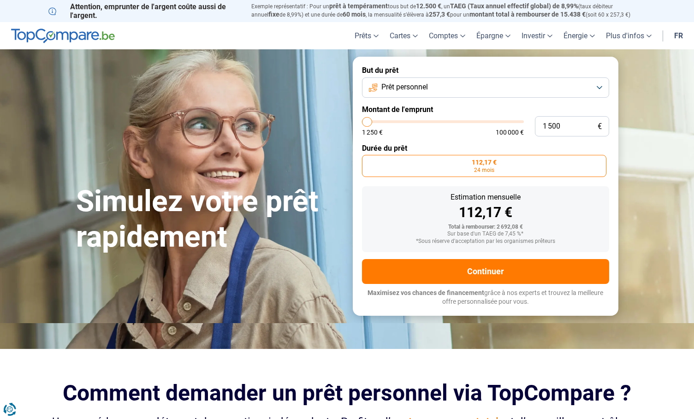
type input "2000"
type input "2 250"
type input "2250"
type input "2 000"
type input "2000"
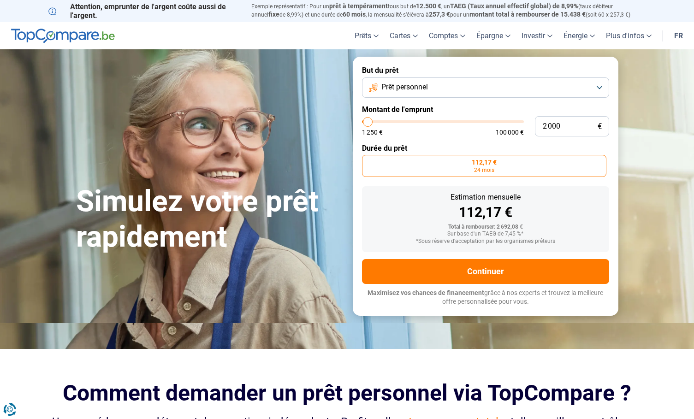
click at [368, 123] on input "range" at bounding box center [443, 121] width 162 height 3
drag, startPoint x: 546, startPoint y: 125, endPoint x: 545, endPoint y: 149, distance: 24.5
click at [546, 125] on input "2 000" at bounding box center [572, 126] width 74 height 20
type input "0"
type input "1250"
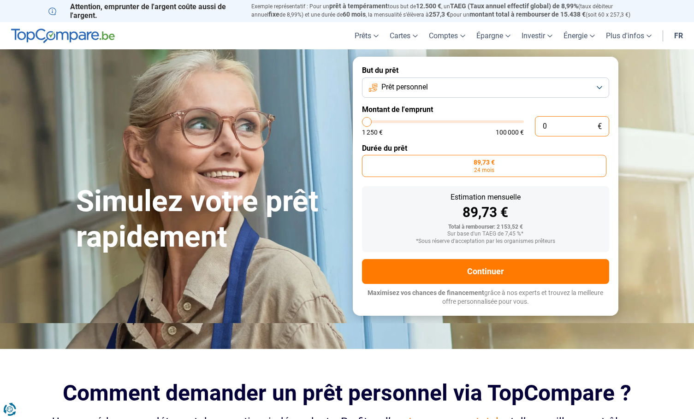
type input "3"
type input "1250"
type input "1 250"
type input "1250"
type input "12 500"
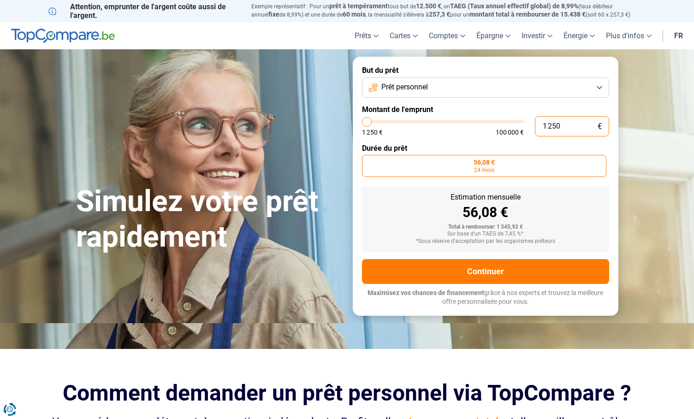
type input "12500"
type input "125 000"
type input "100000"
type input "100 000"
type input "100000"
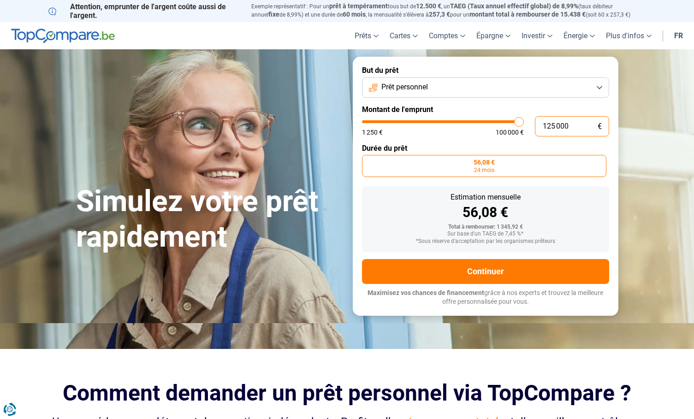
radio input "false"
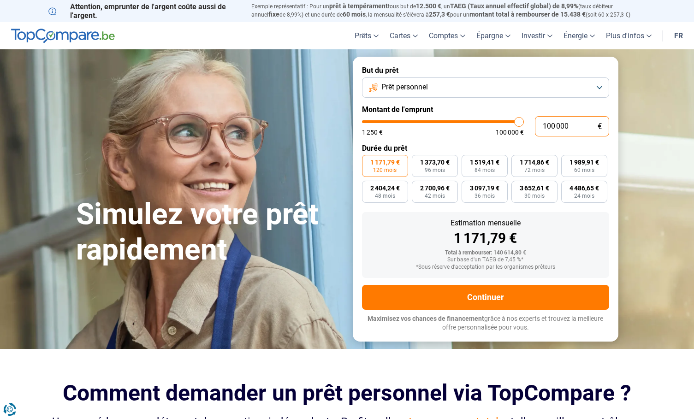
drag, startPoint x: 571, startPoint y: 126, endPoint x: 532, endPoint y: 128, distance: 38.8
click at [532, 128] on div "100 000 € 1 250 € 100 000 €" at bounding box center [485, 126] width 247 height 20
type input "3"
type input "1250"
type input "30"
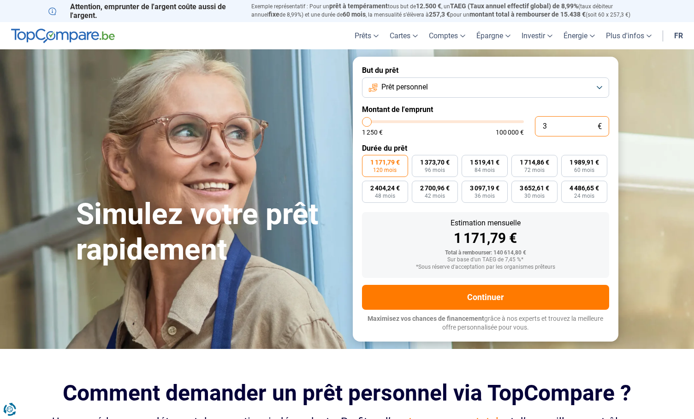
type input "1250"
type input "300"
type input "1250"
type input "3 000"
type input "3000"
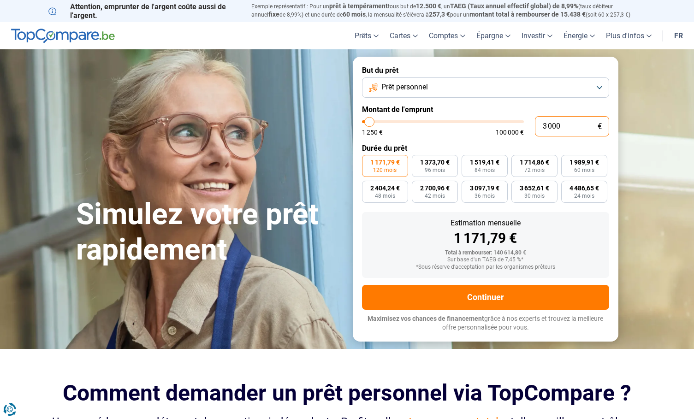
radio input "true"
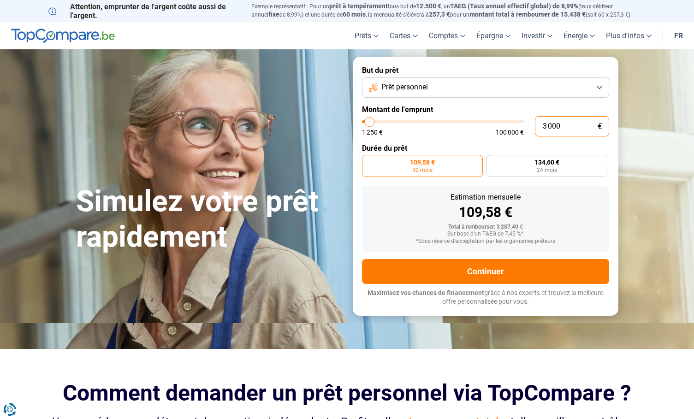
drag, startPoint x: 560, startPoint y: 125, endPoint x: 535, endPoint y: 124, distance: 25.4
click at [535, 124] on input "3 000" at bounding box center [572, 126] width 74 height 20
type input "2"
type input "1250"
type input "25"
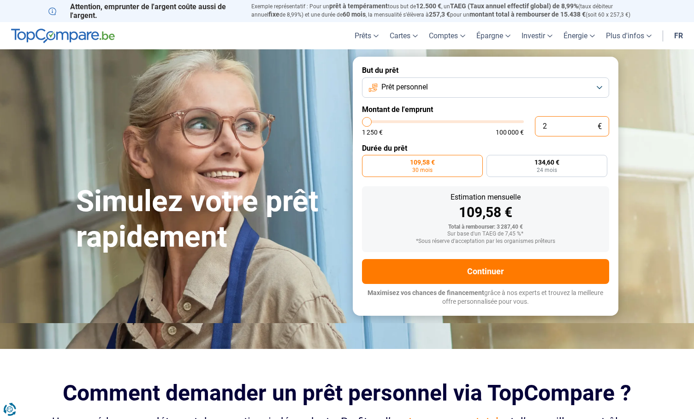
type input "1250"
type input "250"
type input "1250"
type input "2 500"
type input "2500"
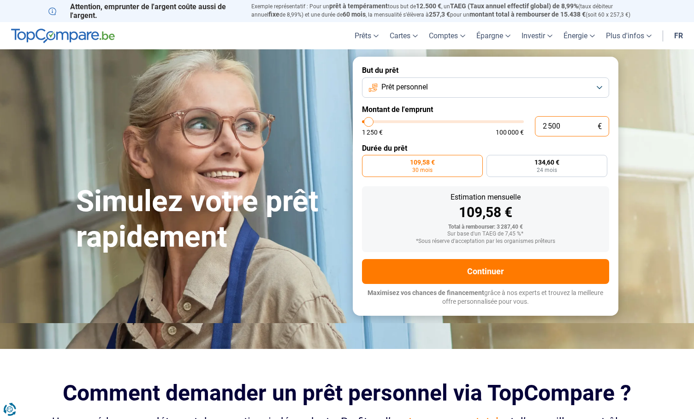
radio input "true"
click at [570, 127] on input "2 500" at bounding box center [572, 126] width 74 height 20
click at [572, 197] on div "Estimation mensuelle" at bounding box center [486, 197] width 233 height 7
type input "3 000"
type input "3000"
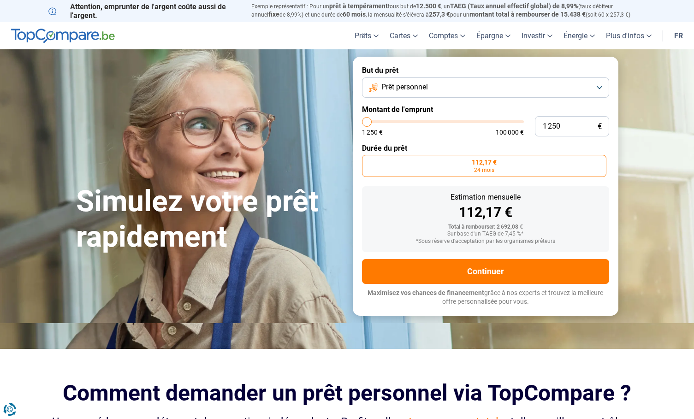
drag, startPoint x: 371, startPoint y: 124, endPoint x: 358, endPoint y: 128, distance: 13.1
click at [362, 123] on input "range" at bounding box center [443, 121] width 162 height 3
click at [369, 123] on input "range" at bounding box center [443, 121] width 162 height 3
drag, startPoint x: 374, startPoint y: 129, endPoint x: 387, endPoint y: 131, distance: 13.5
click at [387, 131] on div "1 250 € 100 000 €" at bounding box center [443, 132] width 162 height 6
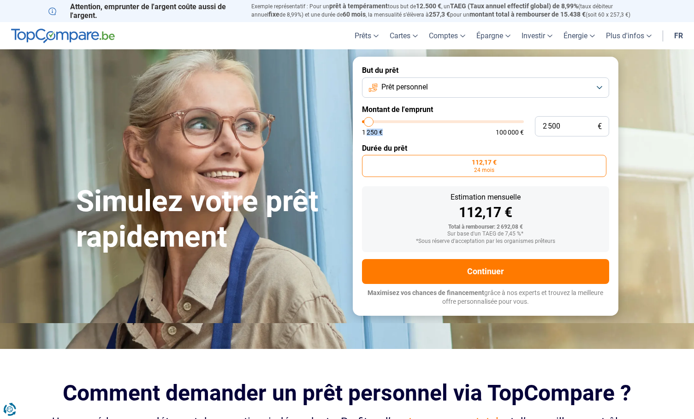
click at [403, 137] on form "But du prêt Prêt personnel Montant de l'emprunt 2 500 € 1 250 € 100 000 € Durée…" at bounding box center [486, 186] width 266 height 259
drag, startPoint x: 370, startPoint y: 123, endPoint x: 428, endPoint y: 118, distance: 58.4
click at [428, 120] on input "range" at bounding box center [443, 121] width 162 height 3
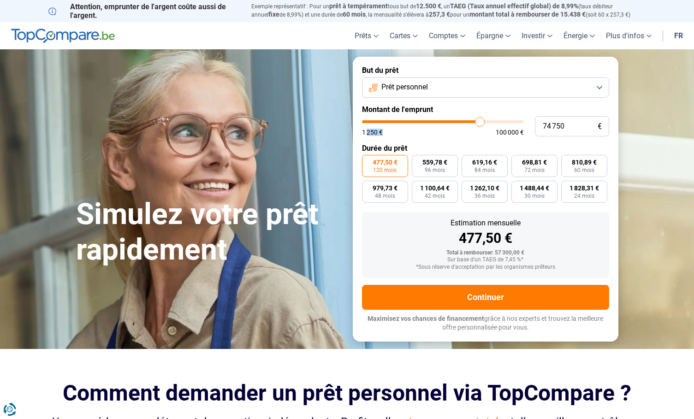
drag, startPoint x: 426, startPoint y: 119, endPoint x: 480, endPoint y: 121, distance: 53.5
click at [480, 121] on input "range" at bounding box center [443, 121] width 162 height 3
drag, startPoint x: 479, startPoint y: 121, endPoint x: 382, endPoint y: 142, distance: 99.0
click at [382, 123] on input "range" at bounding box center [443, 121] width 162 height 3
